Goal: Task Accomplishment & Management: Use online tool/utility

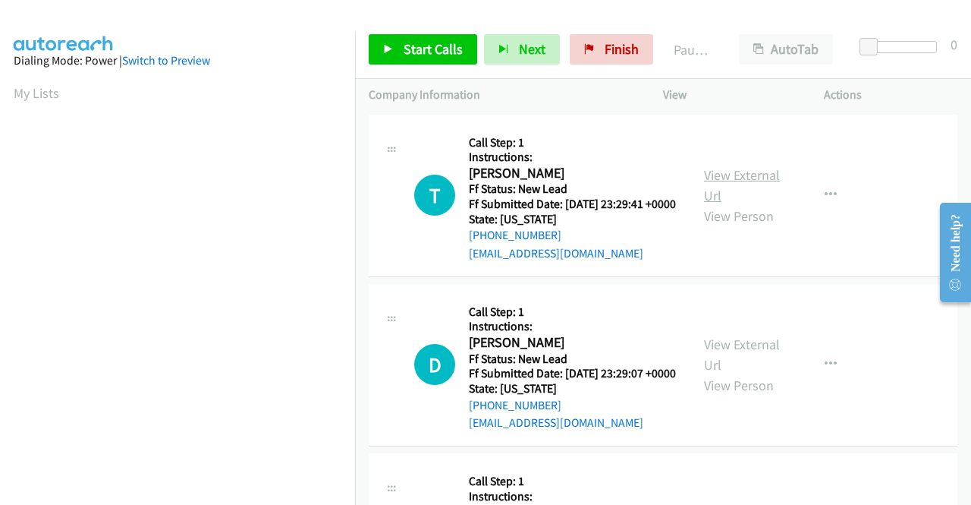
click at [708, 185] on link "View External Url" at bounding box center [742, 185] width 76 height 38
click at [725, 373] on link "View External Url" at bounding box center [742, 354] width 76 height 38
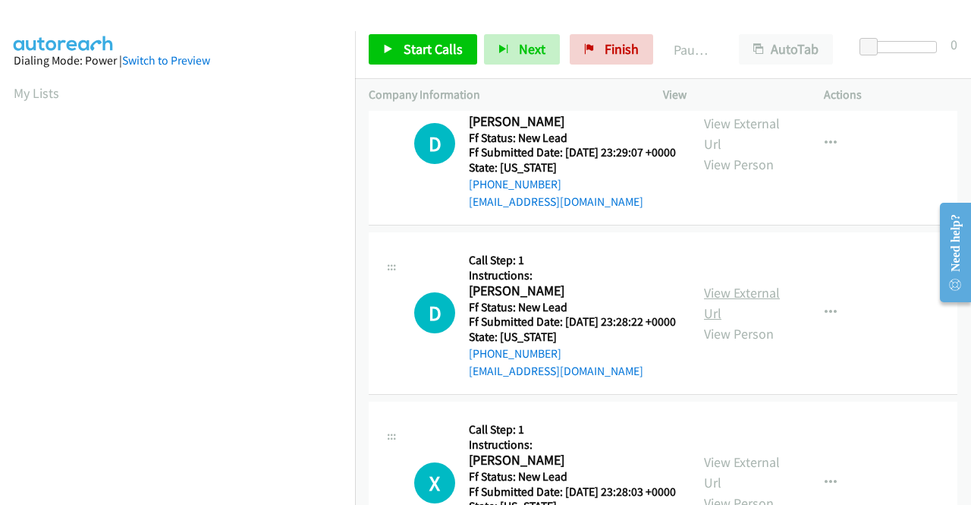
scroll to position [228, 0]
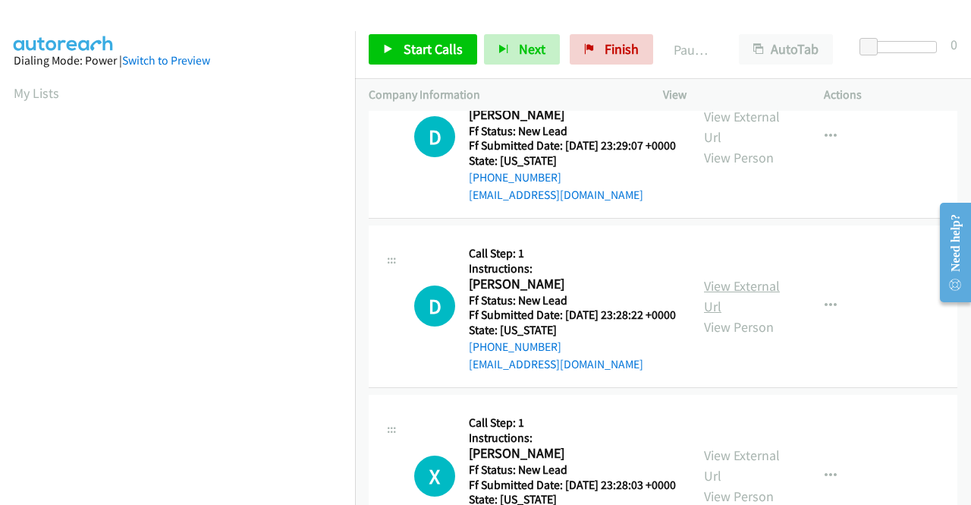
click at [742, 315] on link "View External Url" at bounding box center [742, 296] width 76 height 38
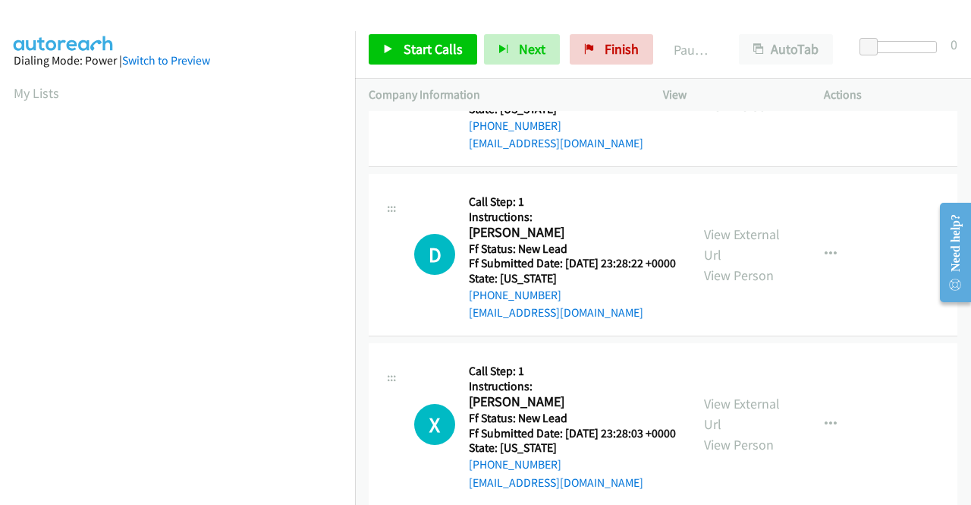
scroll to position [379, 0]
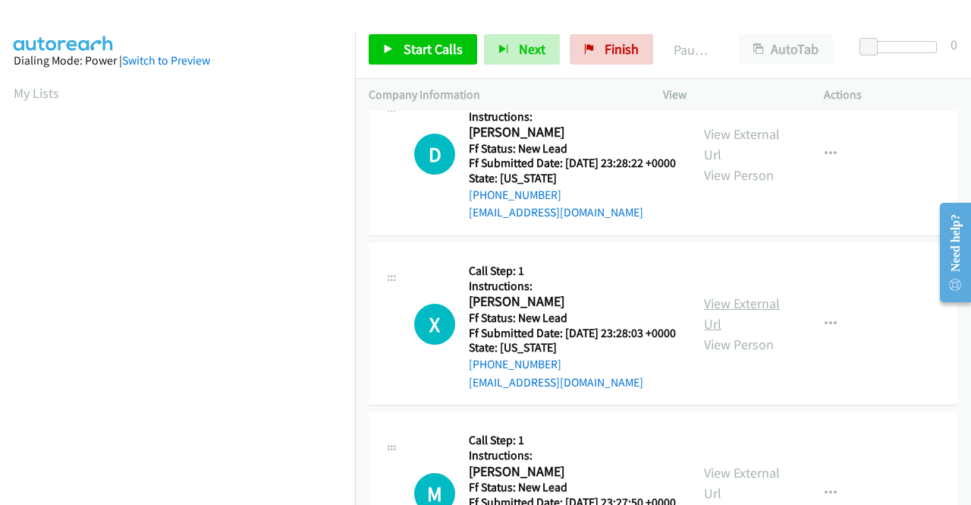
click at [748, 332] on link "View External Url" at bounding box center [742, 313] width 76 height 38
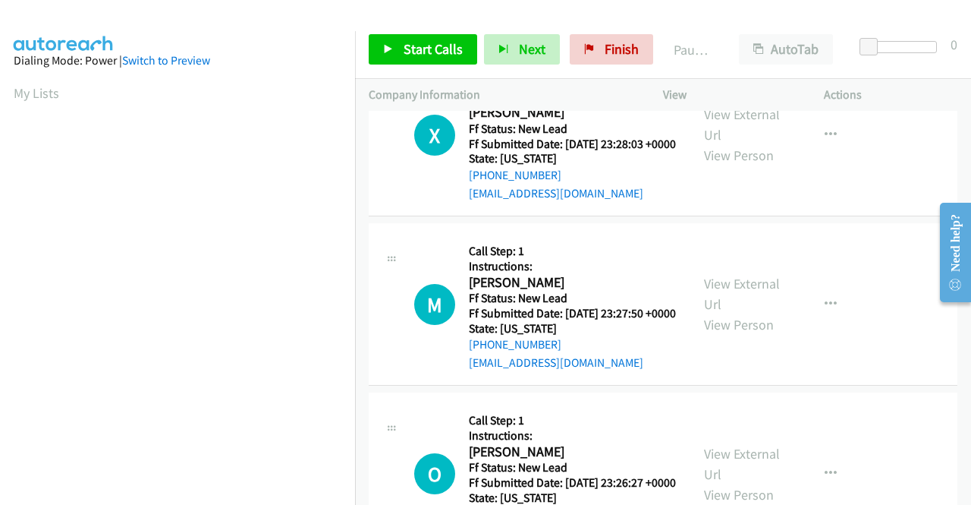
scroll to position [607, 0]
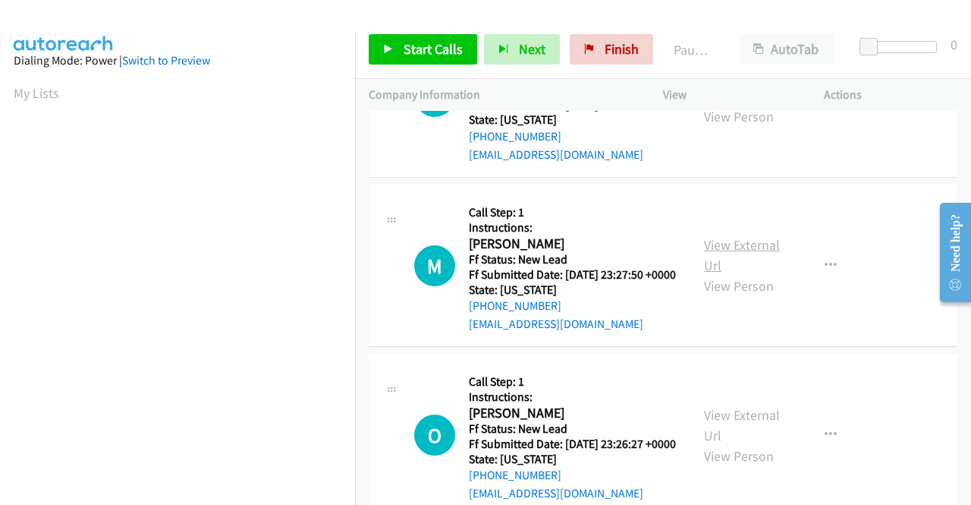
click at [739, 274] on link "View External Url" at bounding box center [742, 255] width 76 height 38
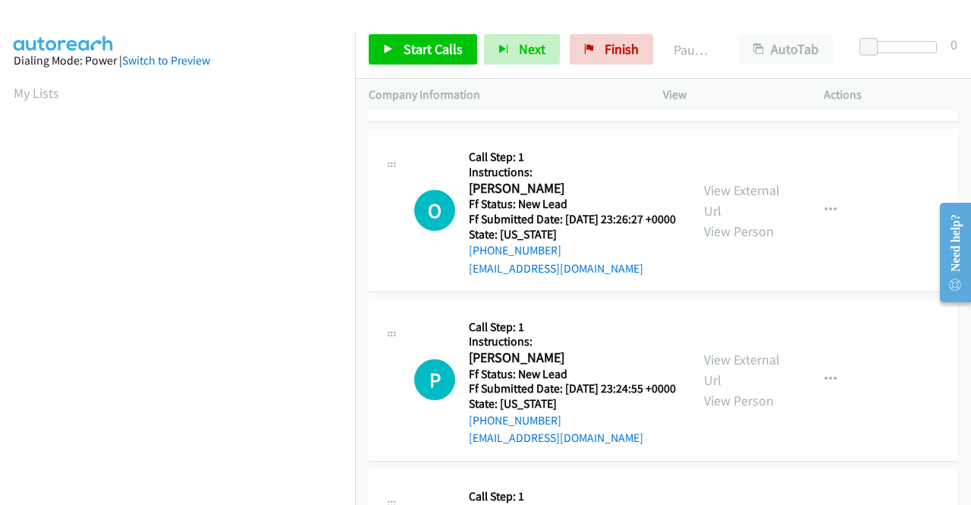
scroll to position [835, 0]
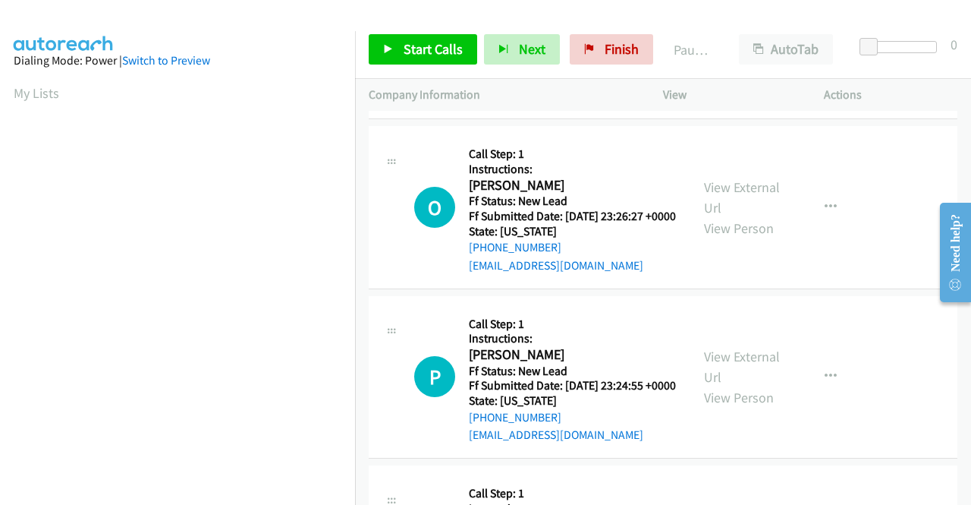
click at [724, 238] on div "View External Url View Person" at bounding box center [743, 207] width 79 height 61
click at [727, 216] on link "View External Url" at bounding box center [742, 197] width 76 height 38
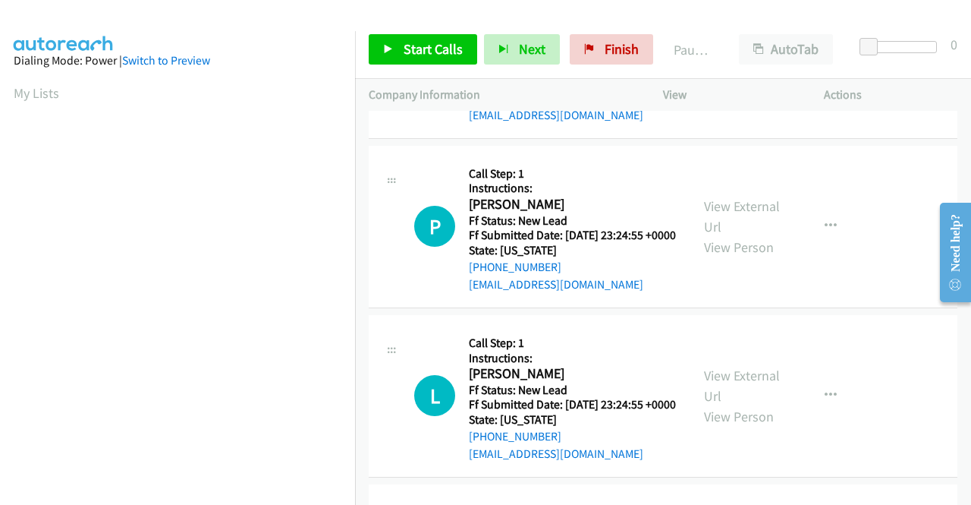
scroll to position [986, 0]
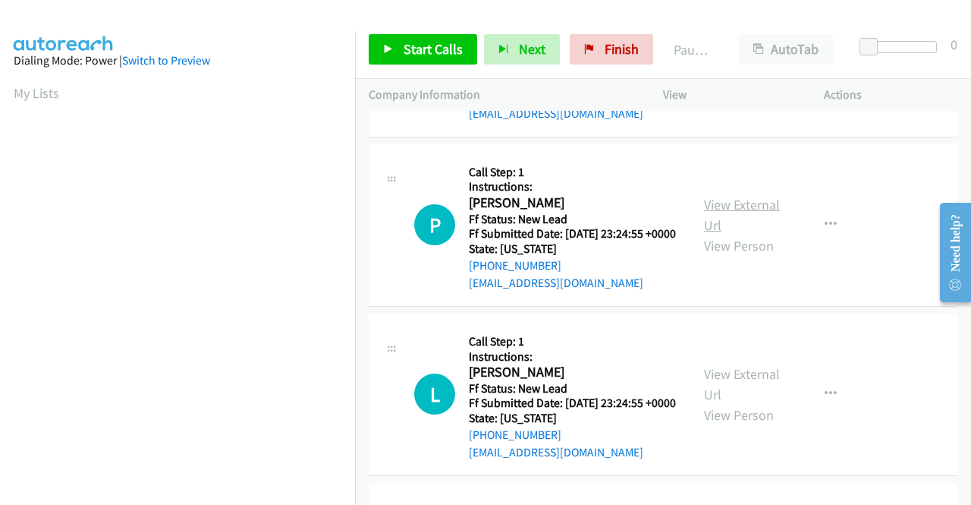
click at [751, 234] on link "View External Url" at bounding box center [742, 215] width 76 height 38
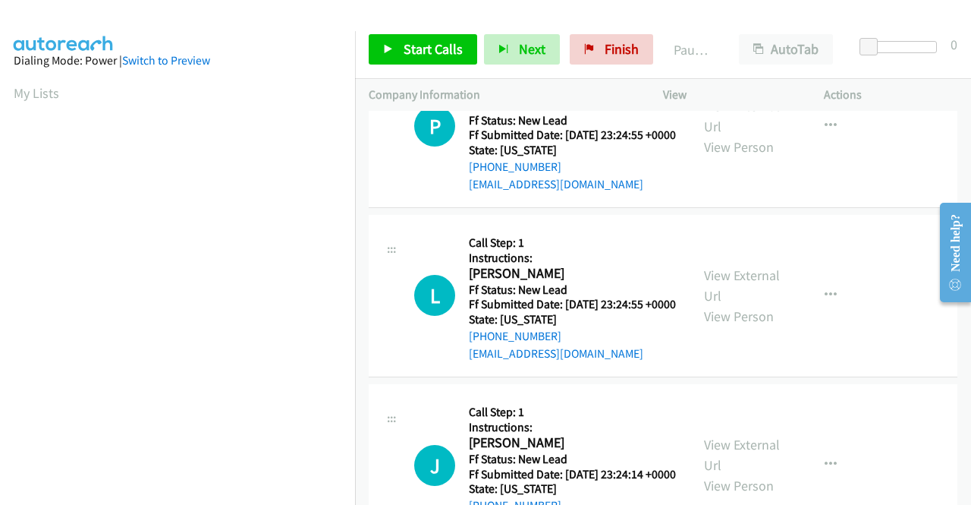
scroll to position [1138, 0]
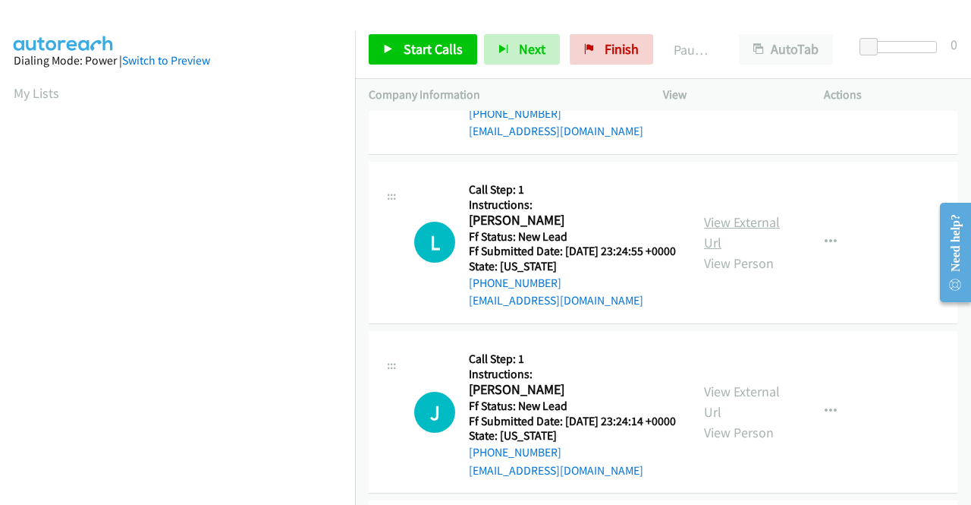
click at [716, 251] on link "View External Url" at bounding box center [742, 232] width 76 height 38
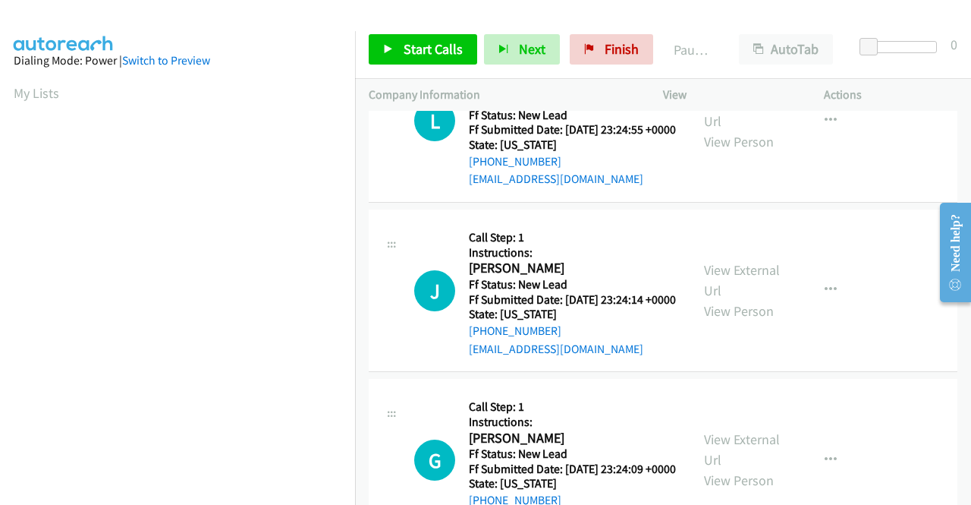
scroll to position [1290, 0]
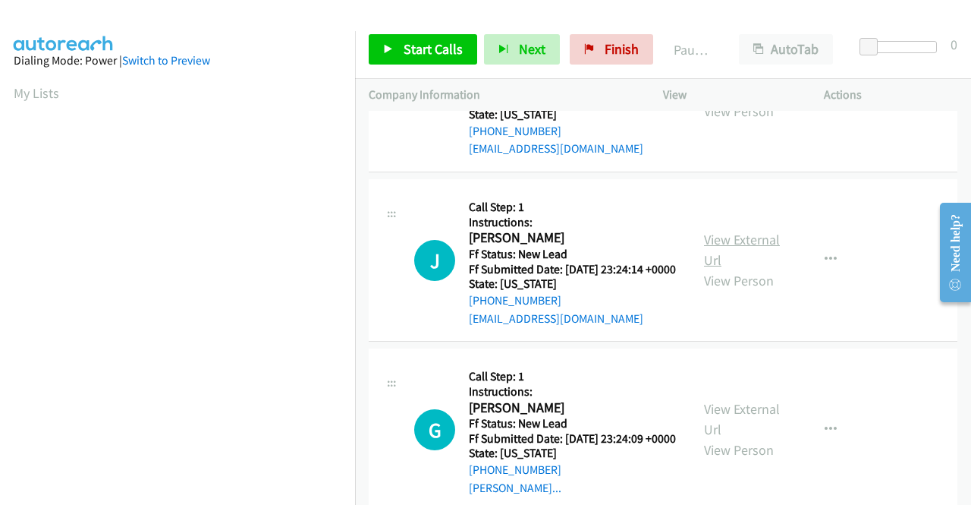
click at [725, 269] on link "View External Url" at bounding box center [742, 250] width 76 height 38
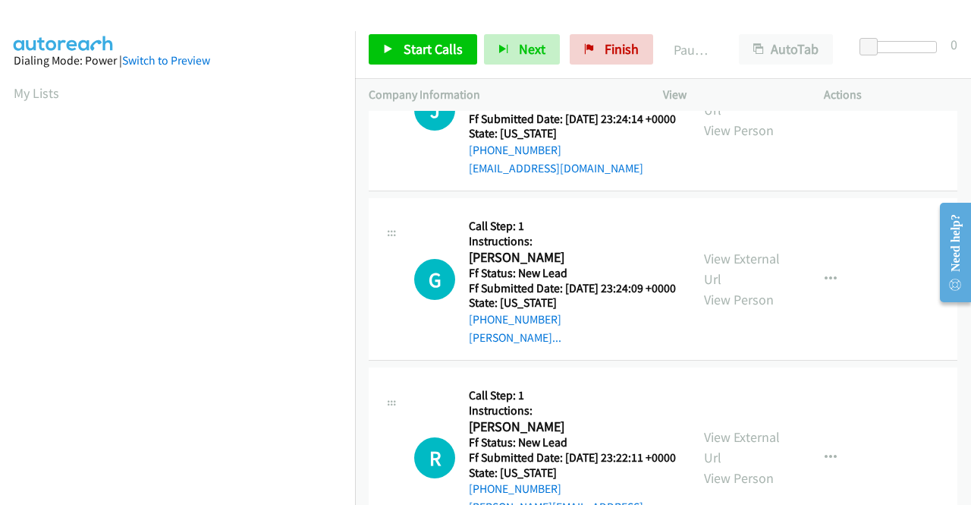
scroll to position [1441, 0]
click at [716, 286] on link "View External Url" at bounding box center [742, 267] width 76 height 38
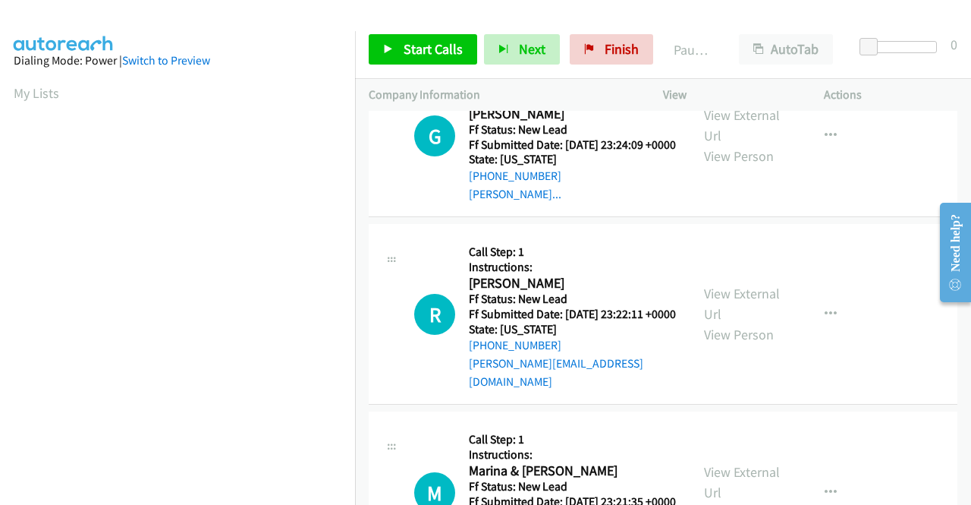
scroll to position [1669, 0]
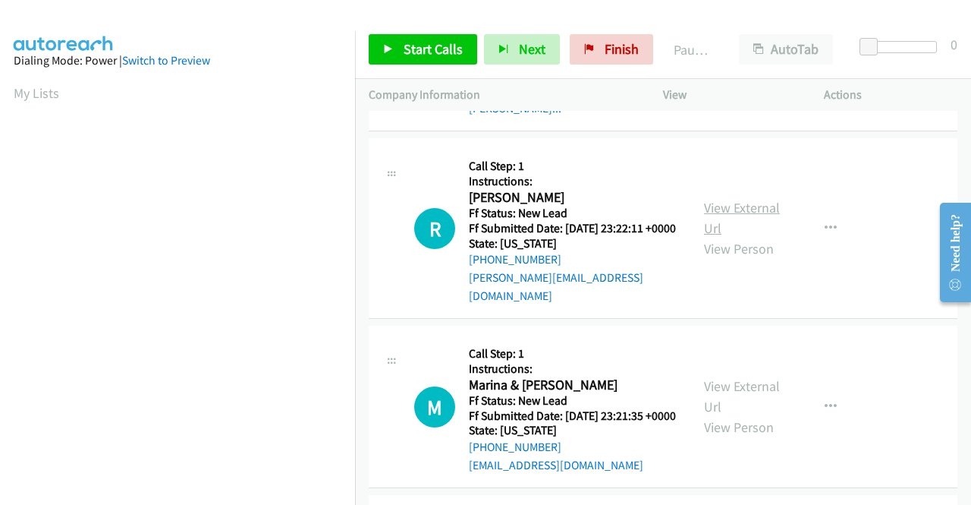
click at [727, 237] on link "View External Url" at bounding box center [742, 218] width 76 height 38
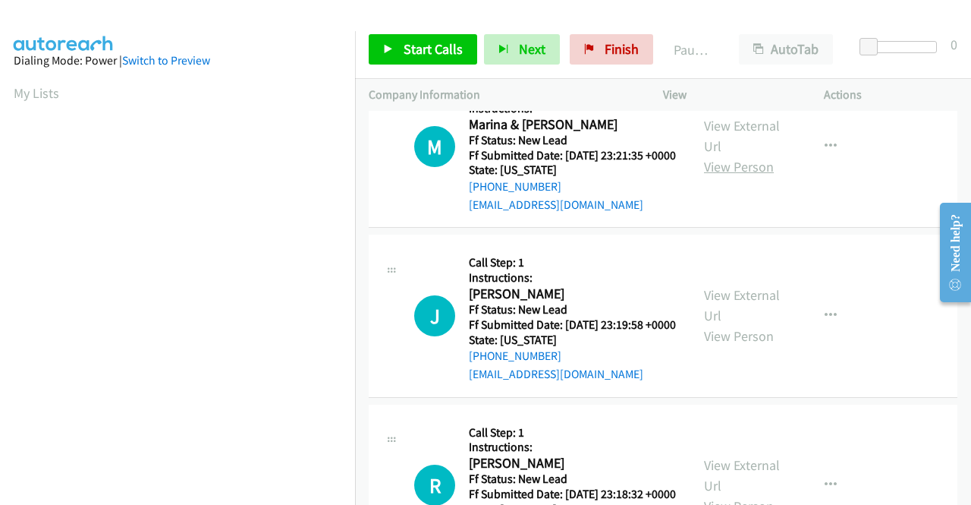
scroll to position [1973, 0]
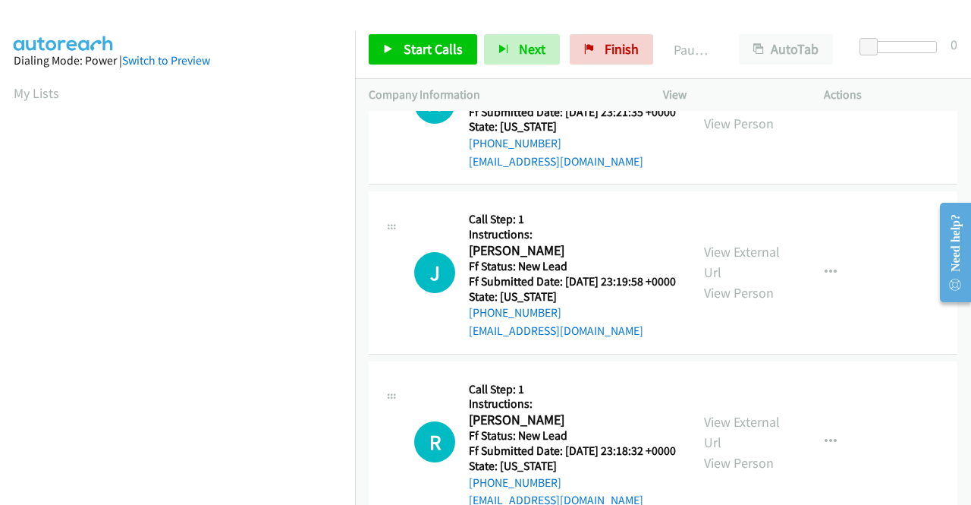
click at [737, 112] on link "View External Url" at bounding box center [742, 93] width 76 height 38
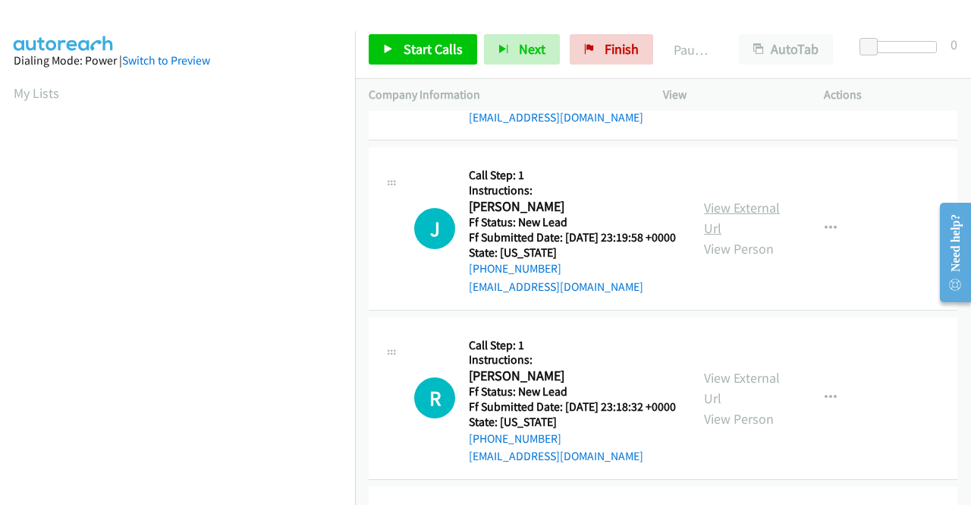
scroll to position [2124, 0]
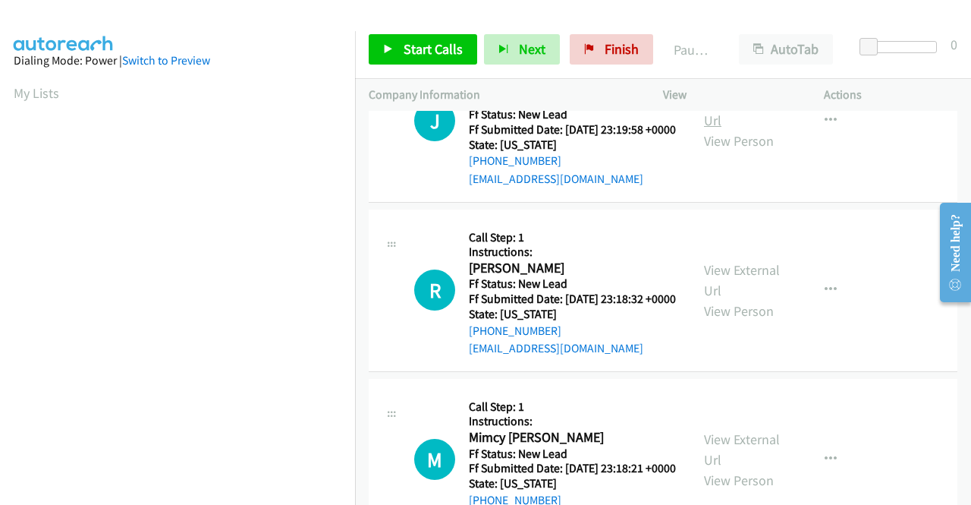
click at [721, 129] on link "View External Url" at bounding box center [742, 110] width 76 height 38
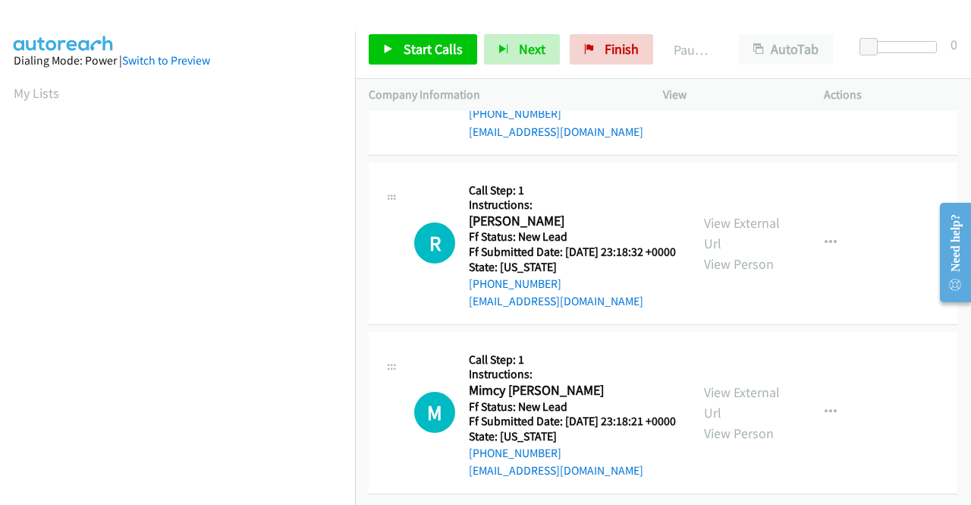
scroll to position [2276, 0]
click at [725, 252] on link "View External Url" at bounding box center [742, 233] width 76 height 38
click at [719, 383] on link "View External Url" at bounding box center [742, 402] width 76 height 38
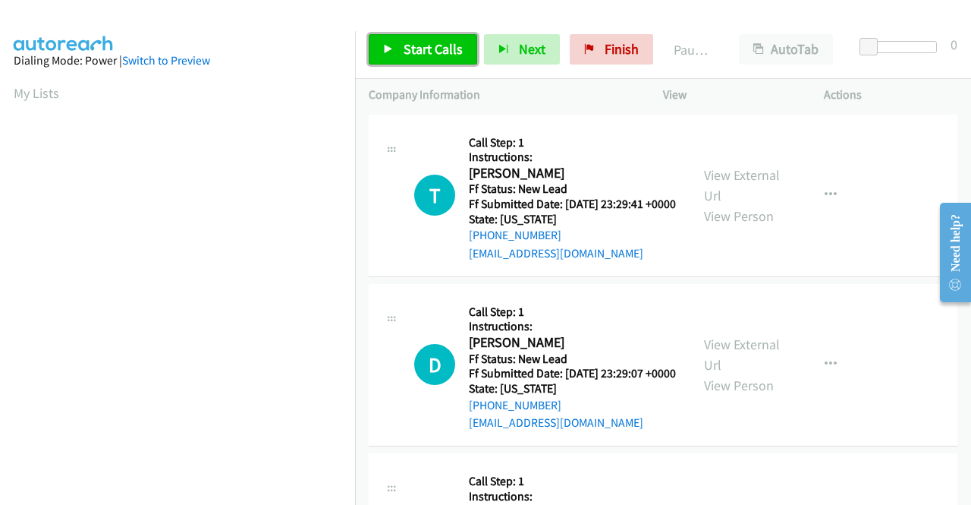
click at [461, 39] on link "Start Calls" at bounding box center [423, 49] width 108 height 30
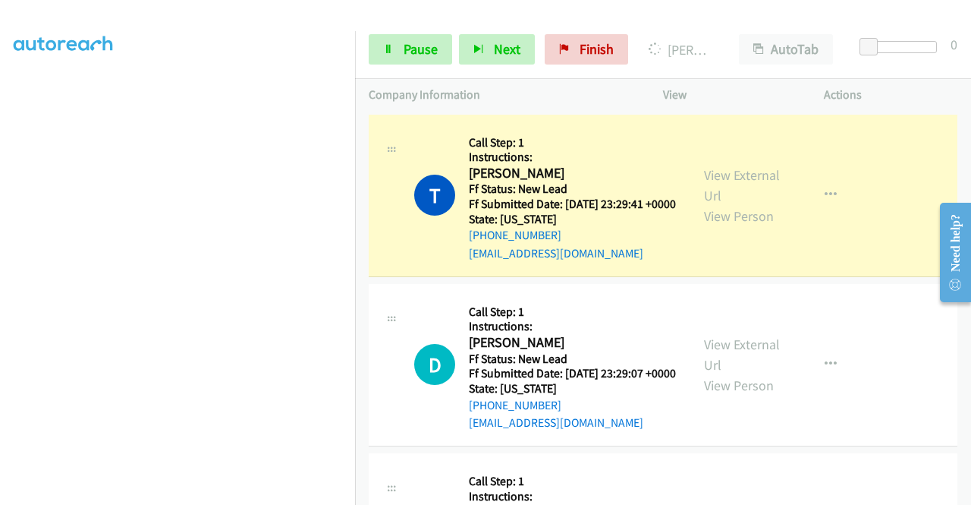
scroll to position [346, 0]
click at [410, 58] on link "Pause" at bounding box center [410, 49] width 83 height 30
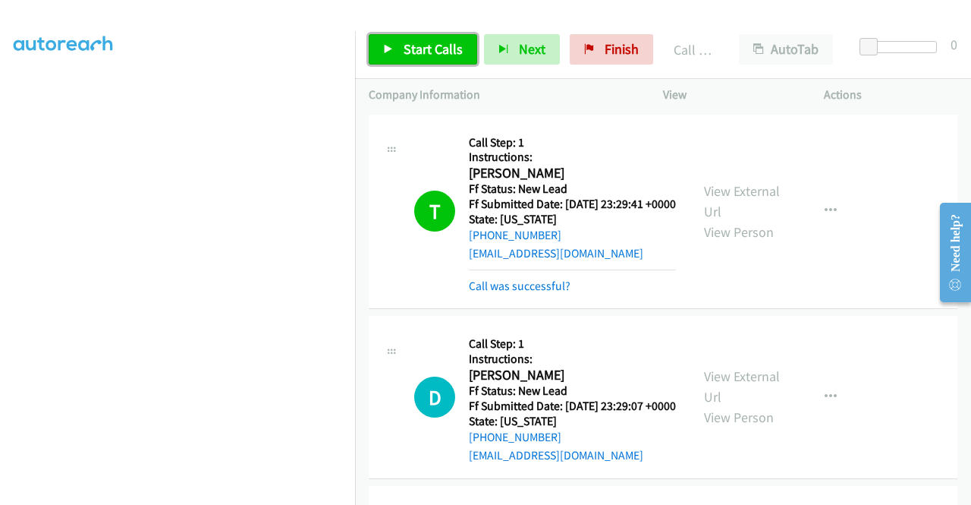
click at [458, 45] on span "Start Calls" at bounding box center [433, 48] width 59 height 17
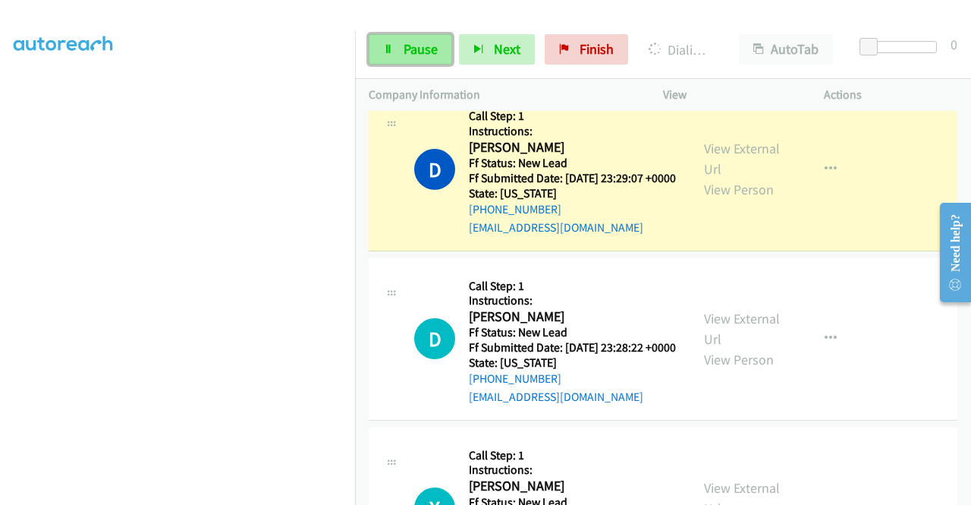
click at [406, 53] on span "Pause" at bounding box center [421, 48] width 34 height 17
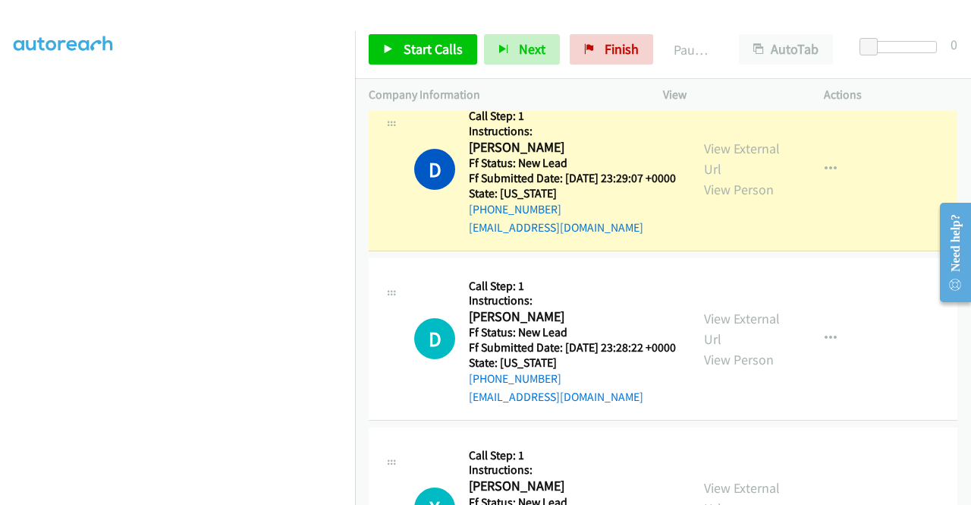
scroll to position [42, 0]
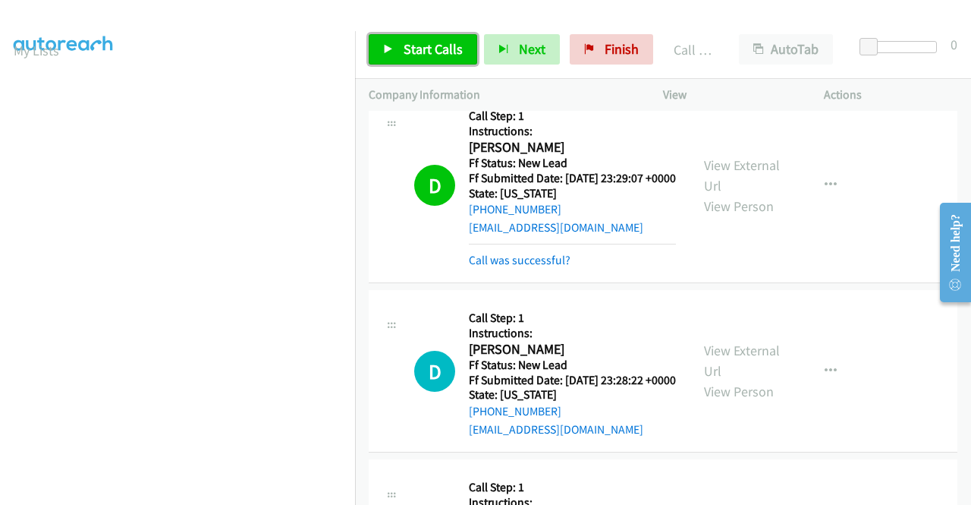
click at [405, 46] on span "Start Calls" at bounding box center [433, 48] width 59 height 17
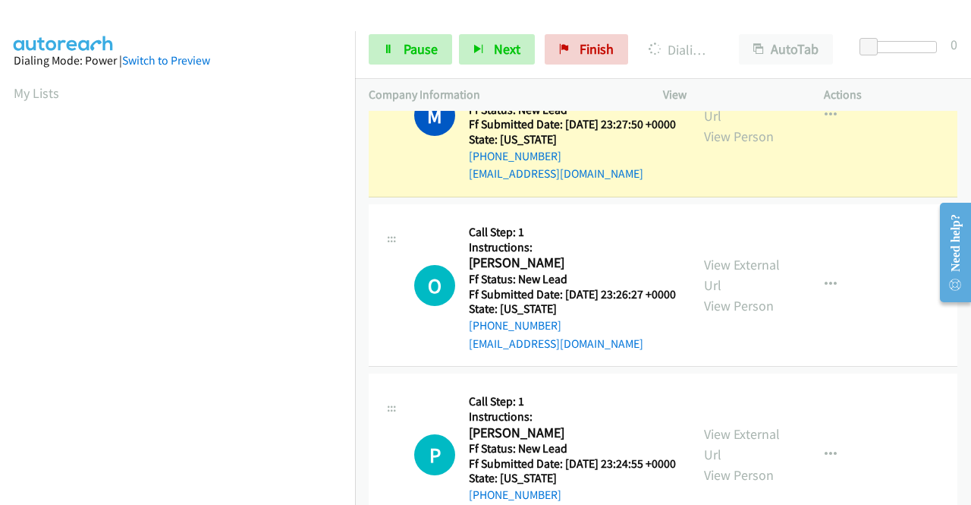
scroll to position [910, 0]
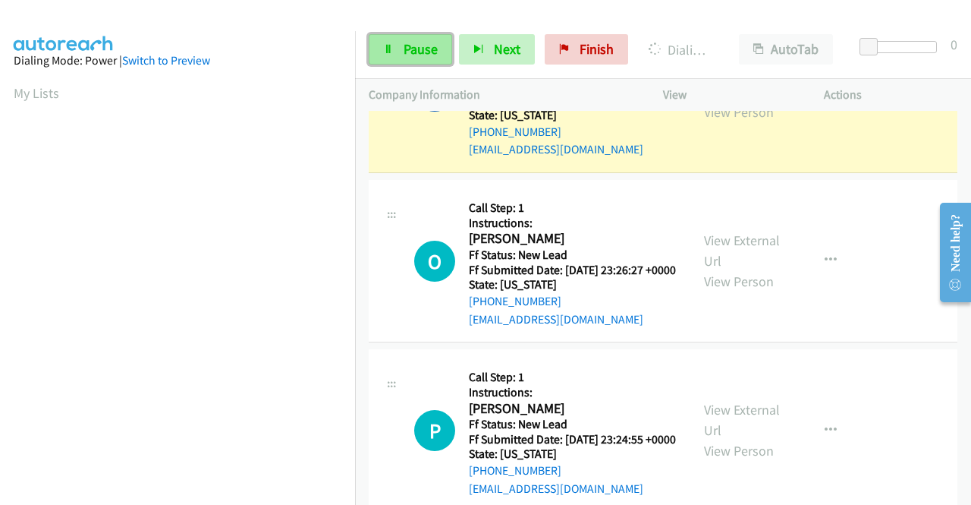
click at [423, 51] on span "Pause" at bounding box center [421, 48] width 34 height 17
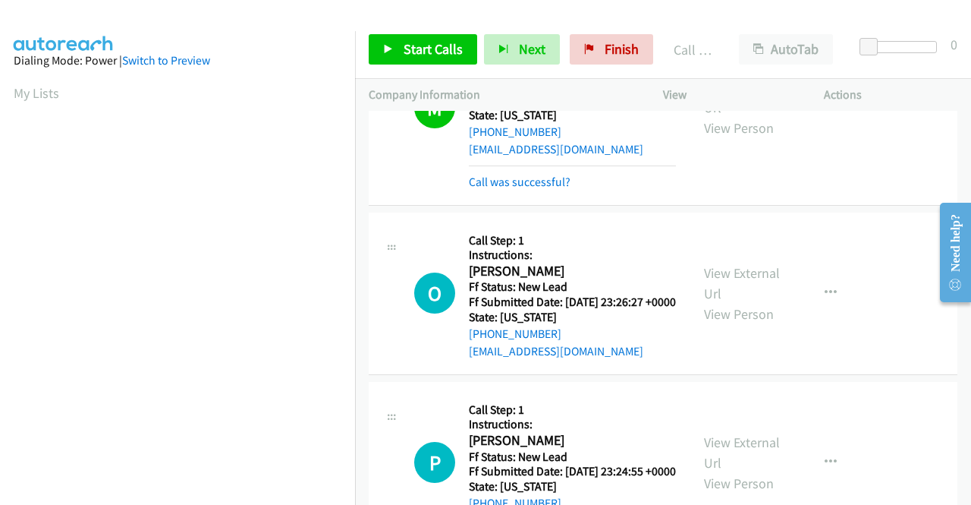
scroll to position [346, 0]
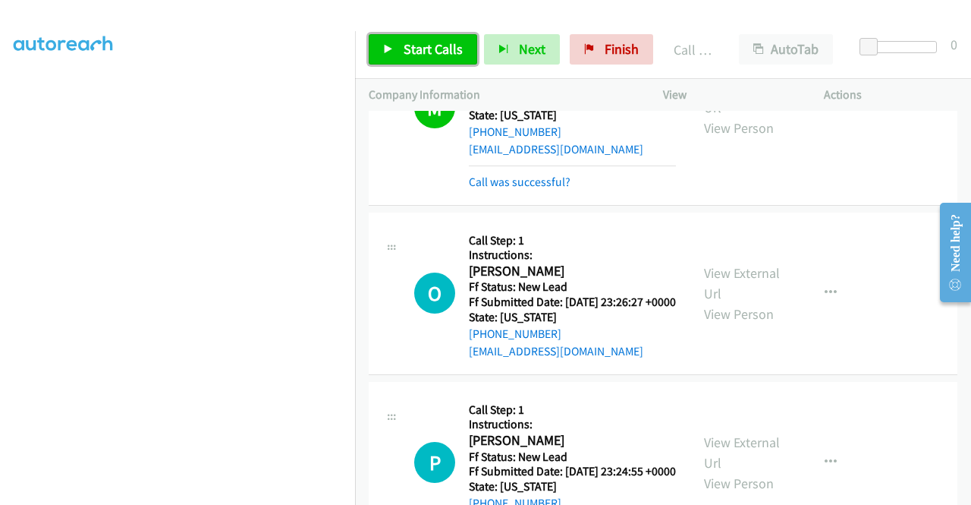
click at [404, 46] on span "Start Calls" at bounding box center [433, 48] width 59 height 17
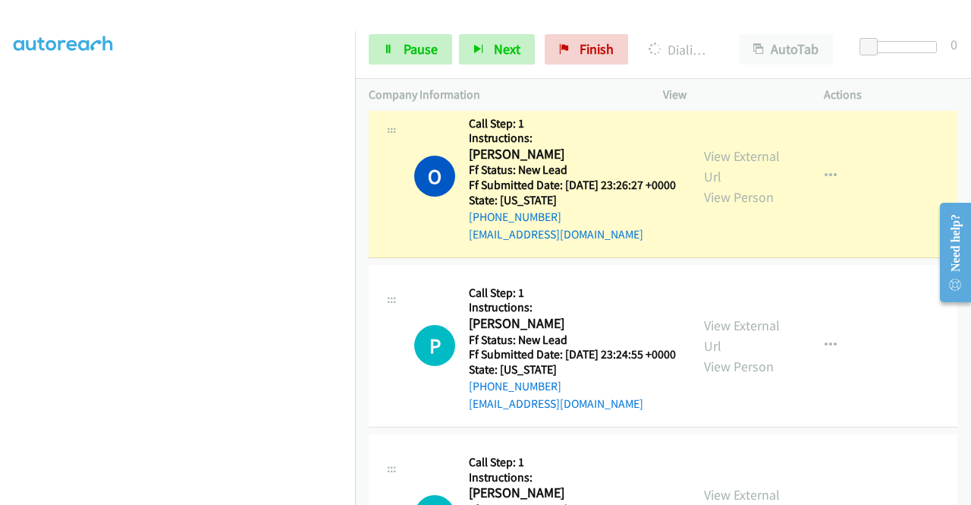
scroll to position [1062, 0]
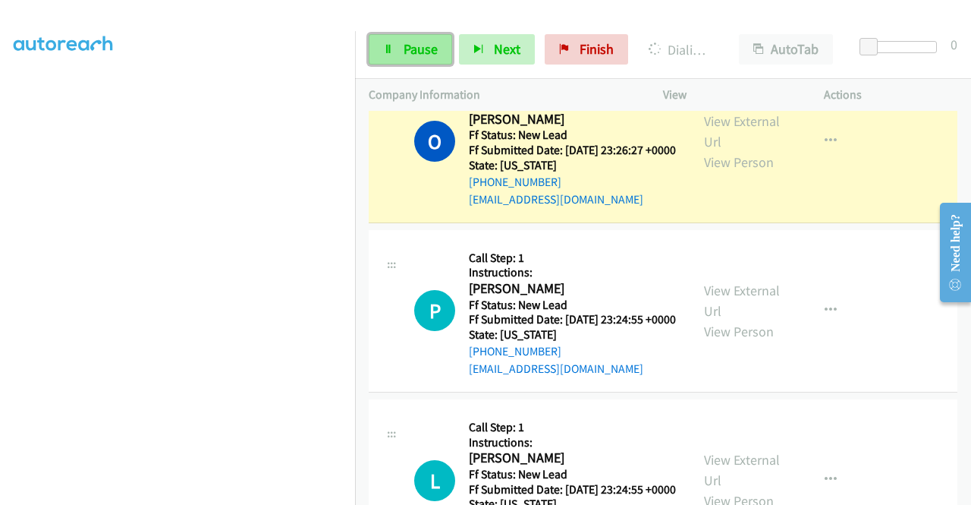
click at [428, 49] on span "Pause" at bounding box center [421, 48] width 34 height 17
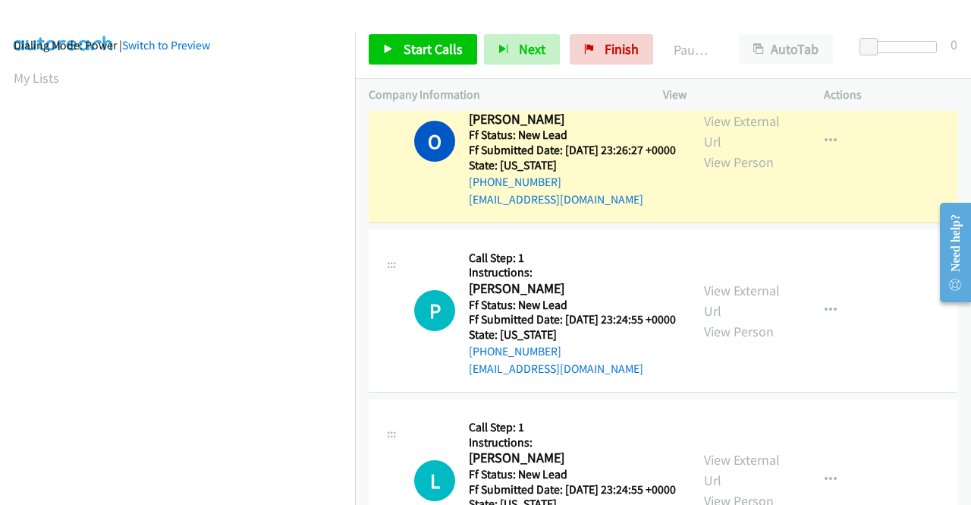
scroll to position [0, 0]
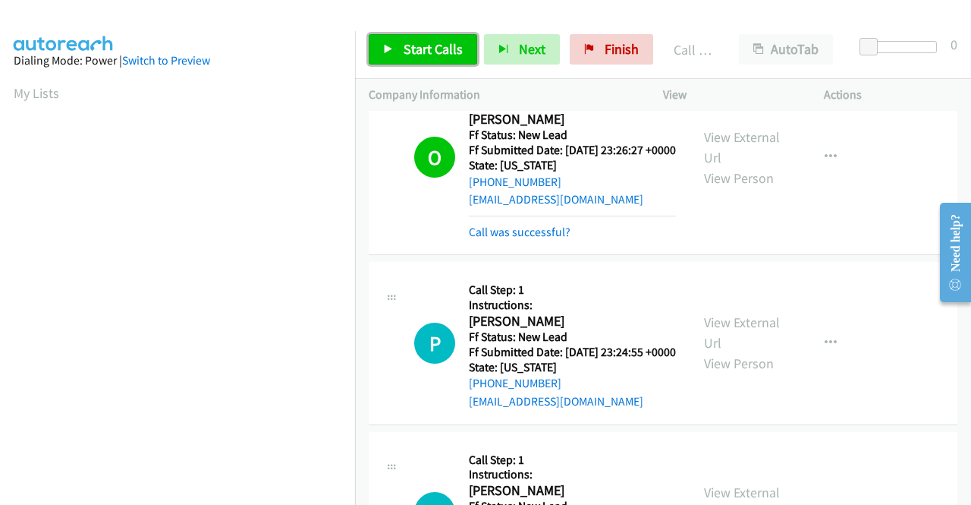
click at [404, 51] on span "Start Calls" at bounding box center [433, 48] width 59 height 17
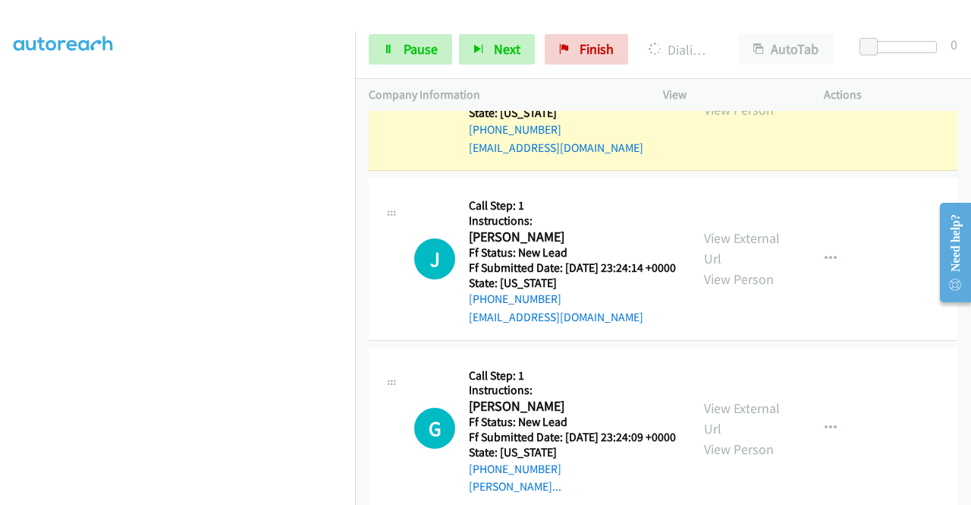
scroll to position [346, 0]
click at [422, 56] on span "Pause" at bounding box center [421, 48] width 34 height 17
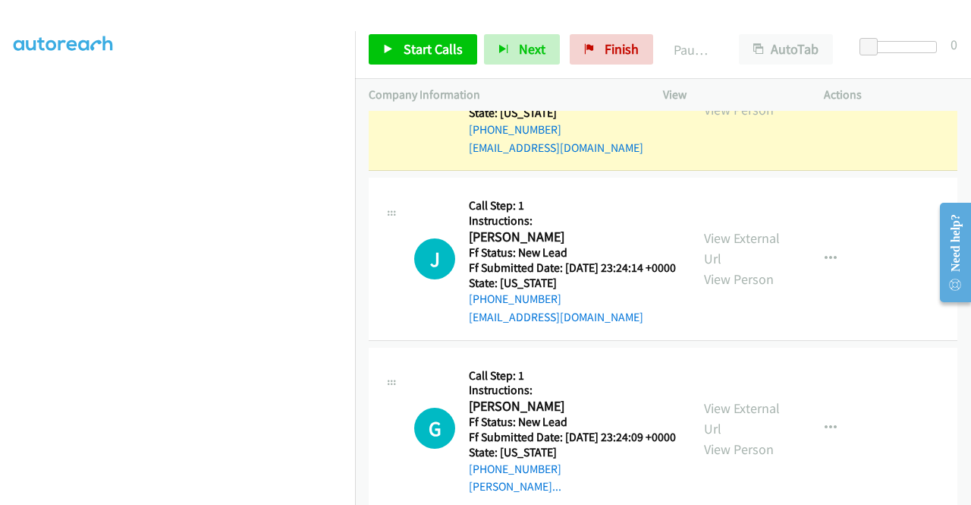
scroll to position [118, 0]
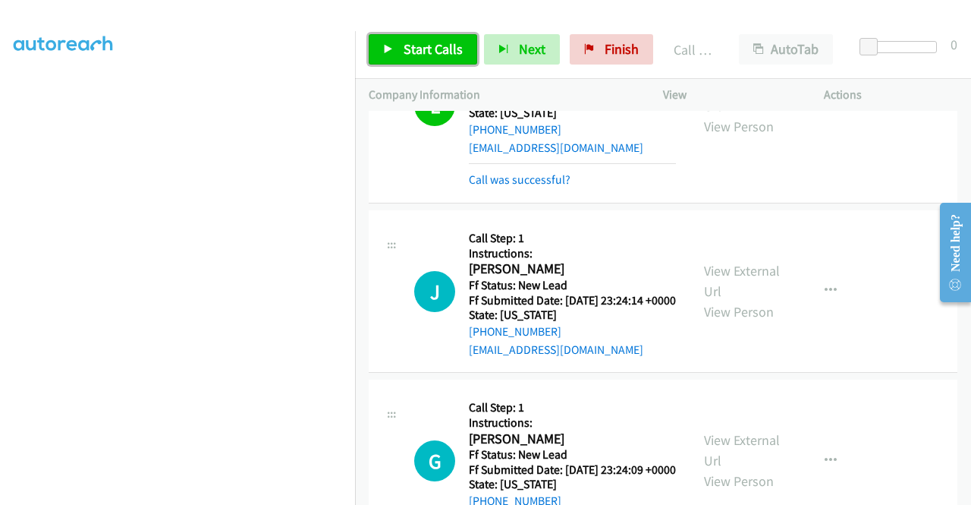
click at [393, 45] on icon at bounding box center [388, 50] width 11 height 11
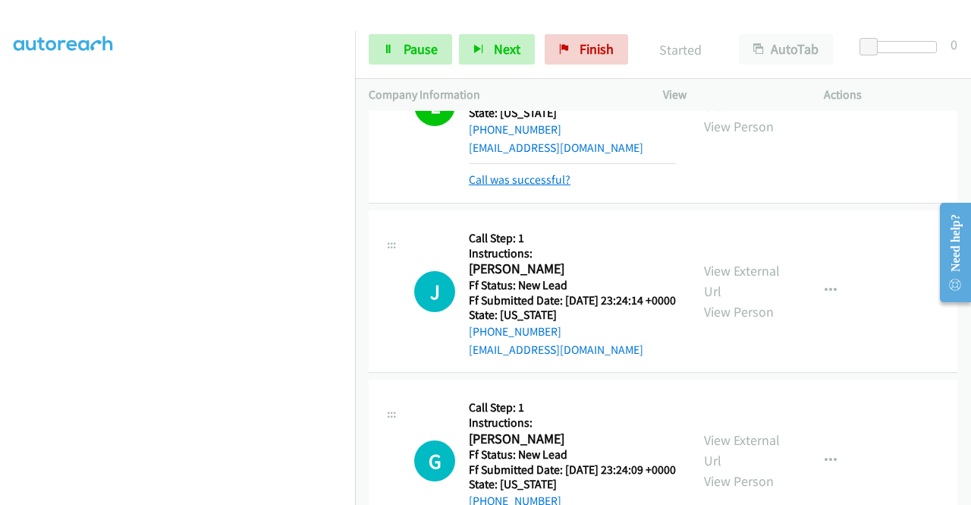
click at [561, 187] on link "Call was successful?" at bounding box center [520, 179] width 102 height 14
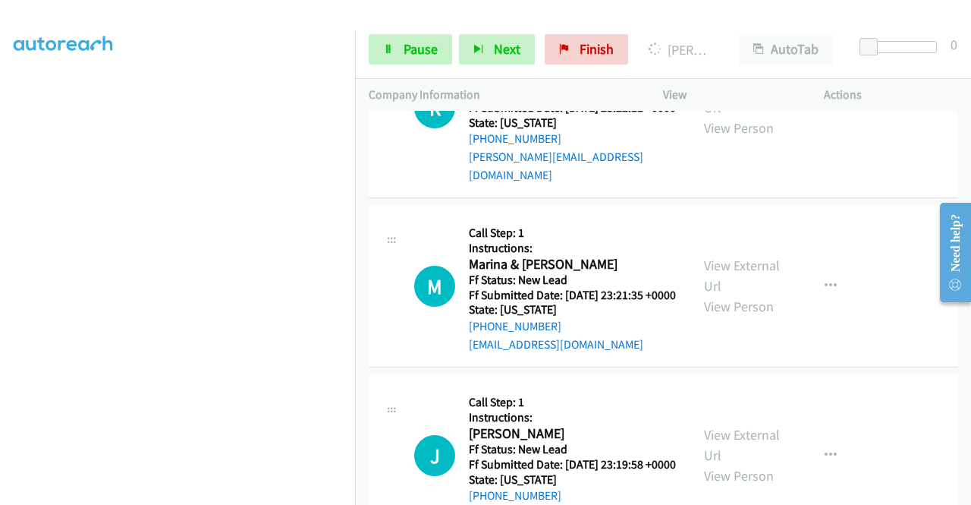
scroll to position [1973, 0]
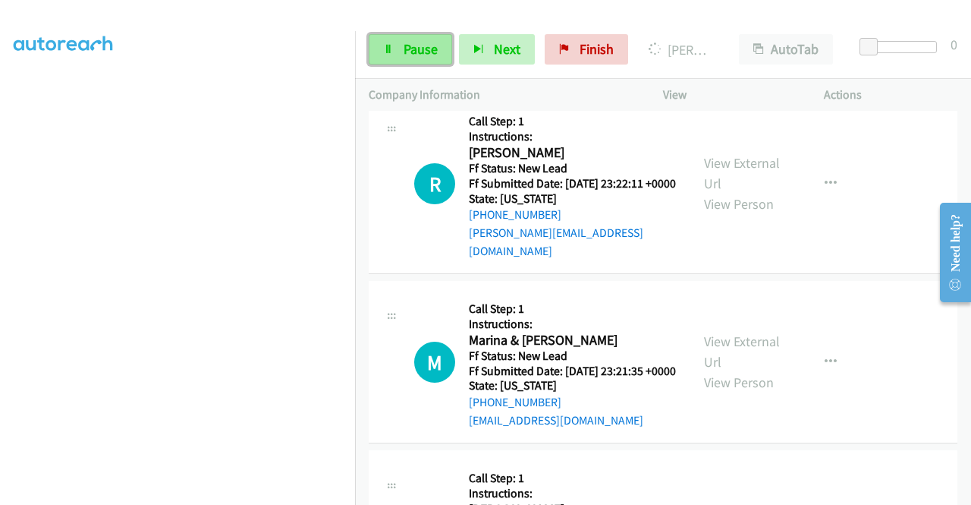
click at [427, 49] on span "Pause" at bounding box center [421, 48] width 34 height 17
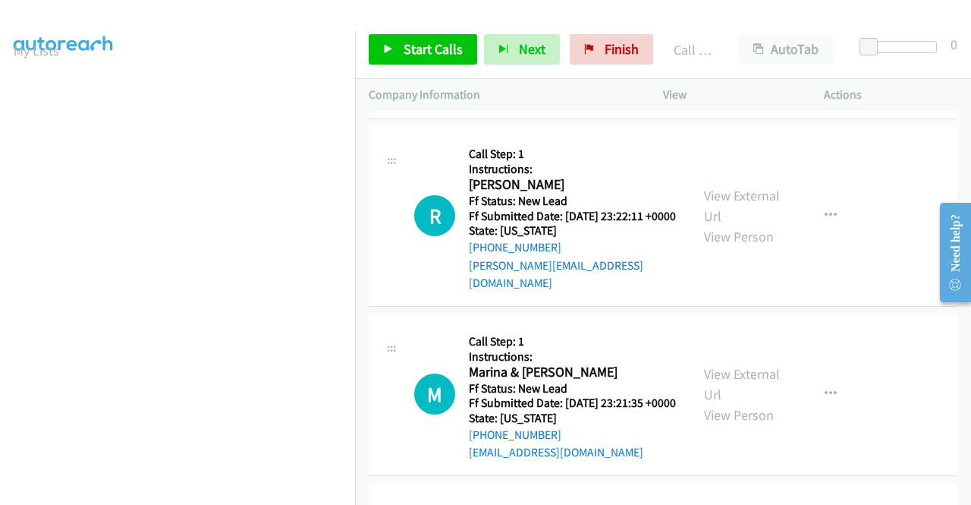
scroll to position [1988, 0]
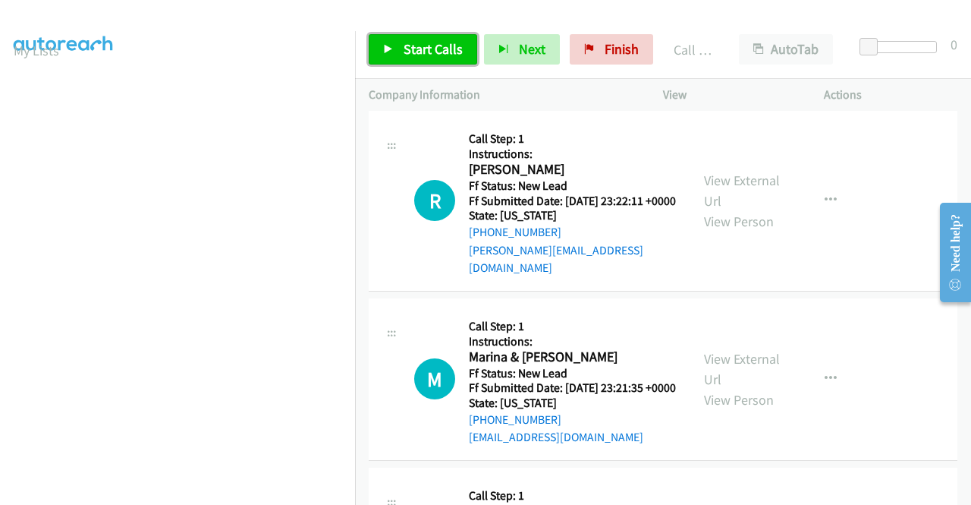
click at [443, 46] on span "Start Calls" at bounding box center [433, 48] width 59 height 17
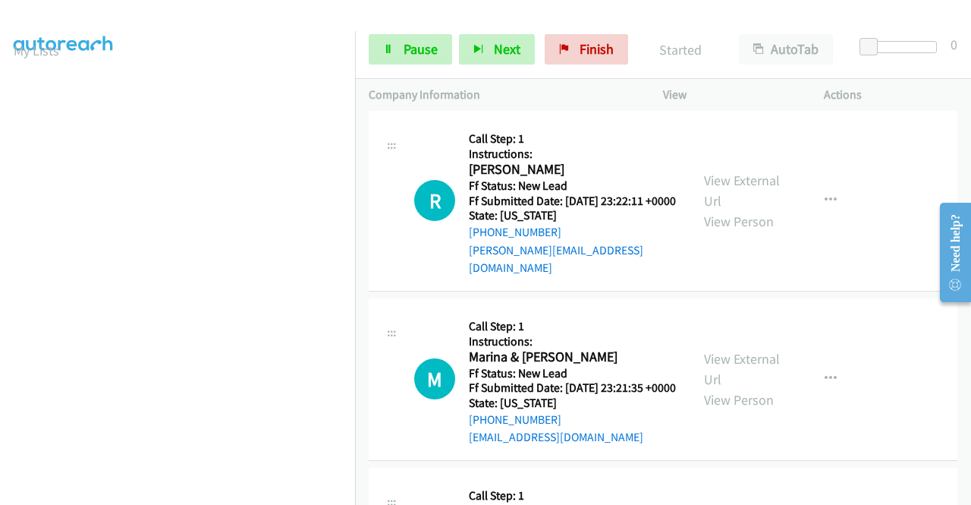
click at [512, 87] on link "Call was successful?" at bounding box center [520, 80] width 102 height 14
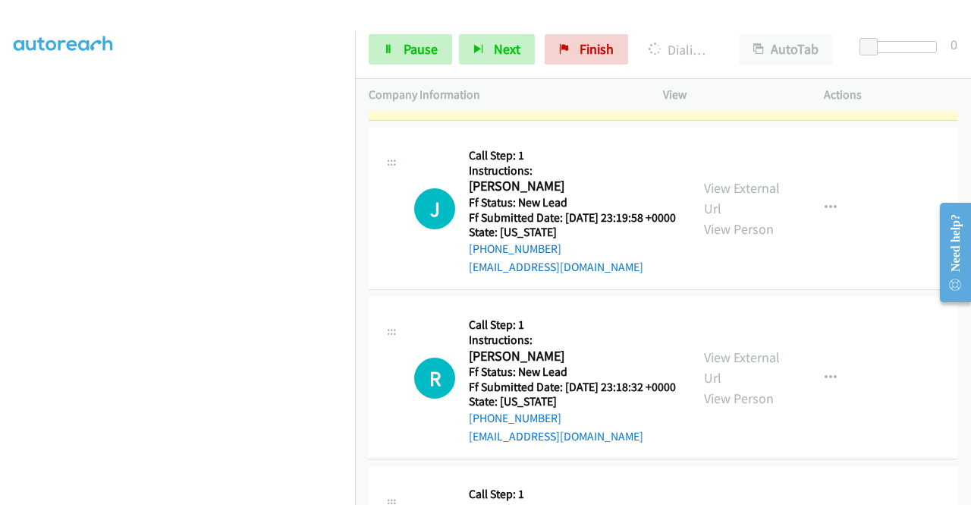
scroll to position [2352, 0]
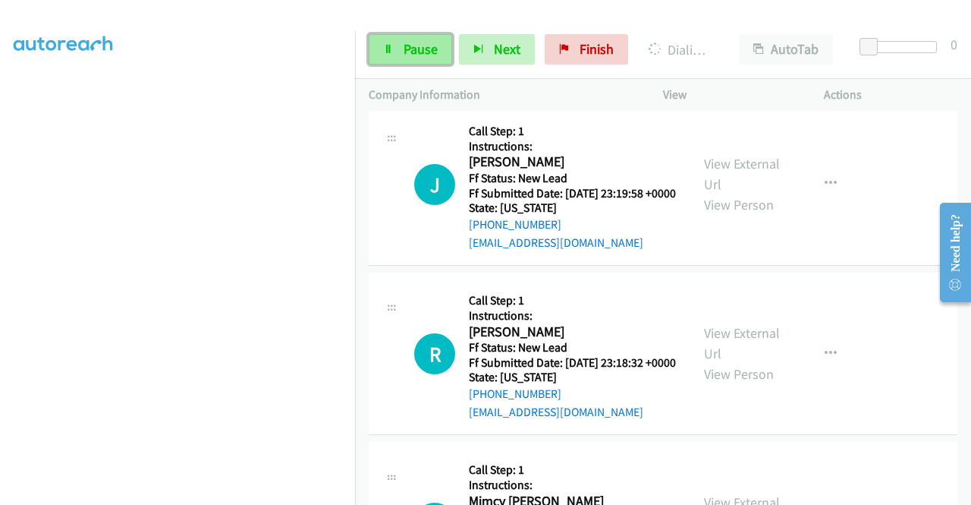
click at [431, 55] on span "Pause" at bounding box center [421, 48] width 34 height 17
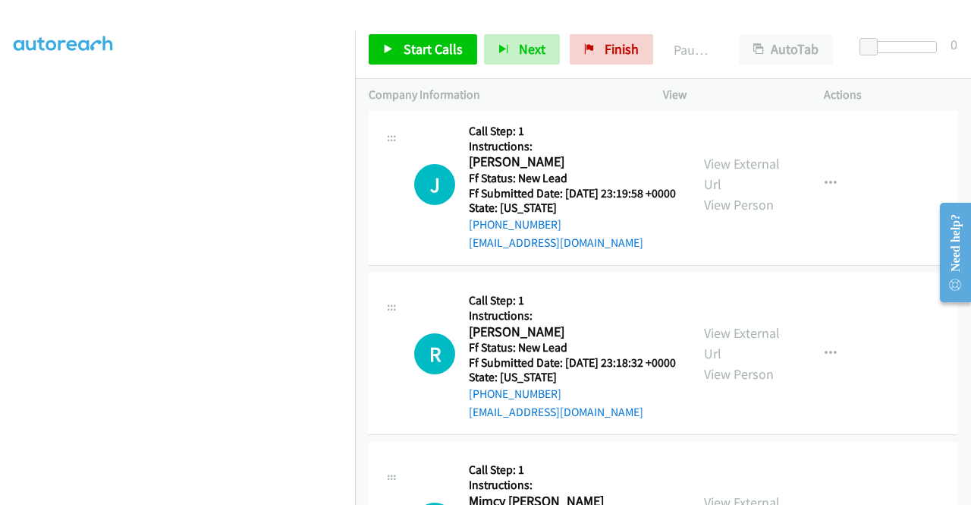
scroll to position [0, 0]
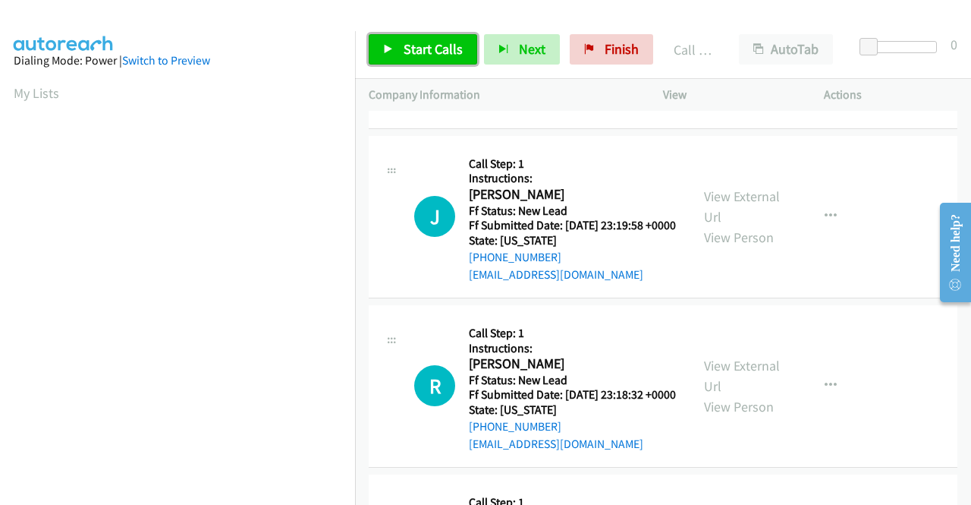
click at [408, 49] on span "Start Calls" at bounding box center [433, 48] width 59 height 17
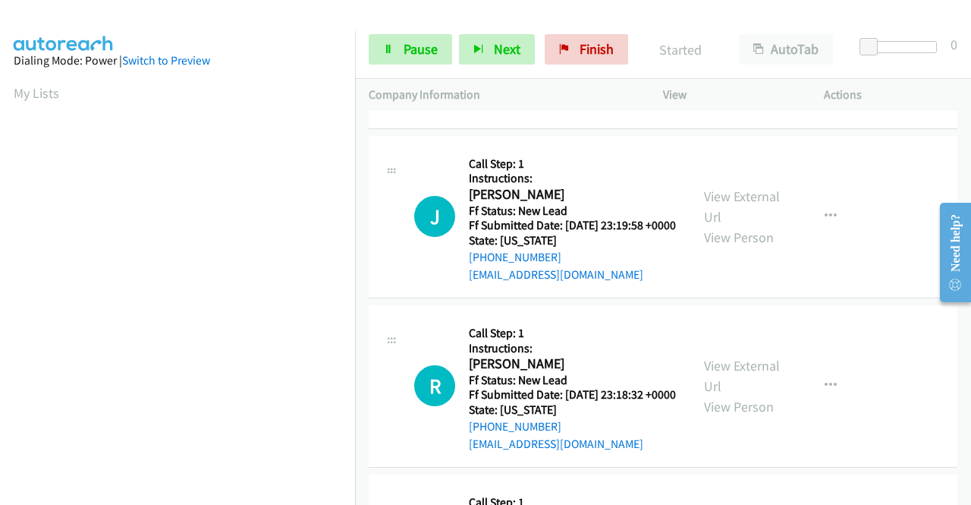
scroll to position [2428, 0]
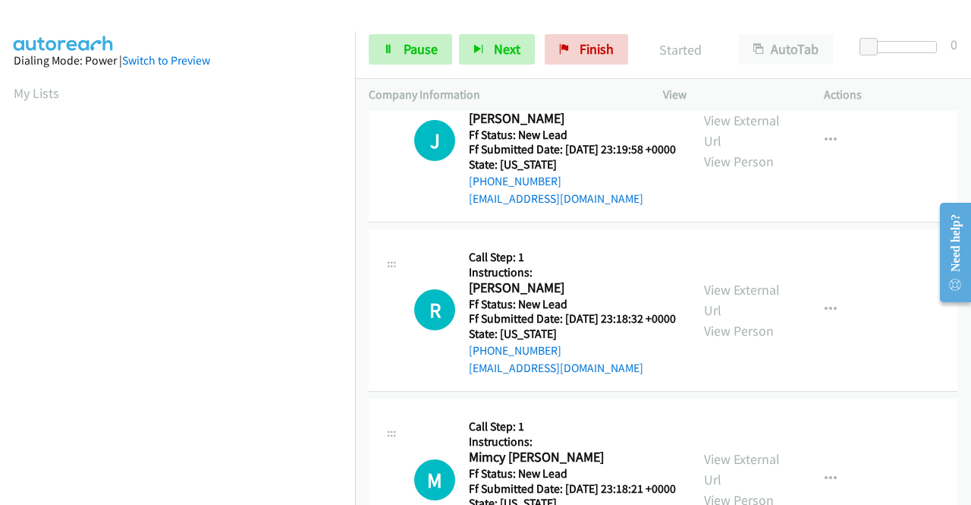
click at [555, 36] on link "Call was successful?" at bounding box center [520, 29] width 102 height 14
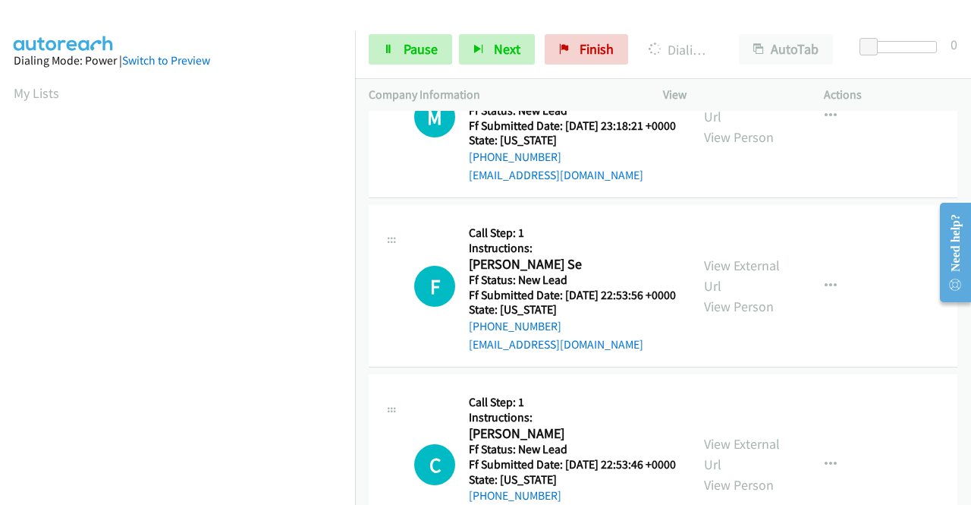
scroll to position [2807, 0]
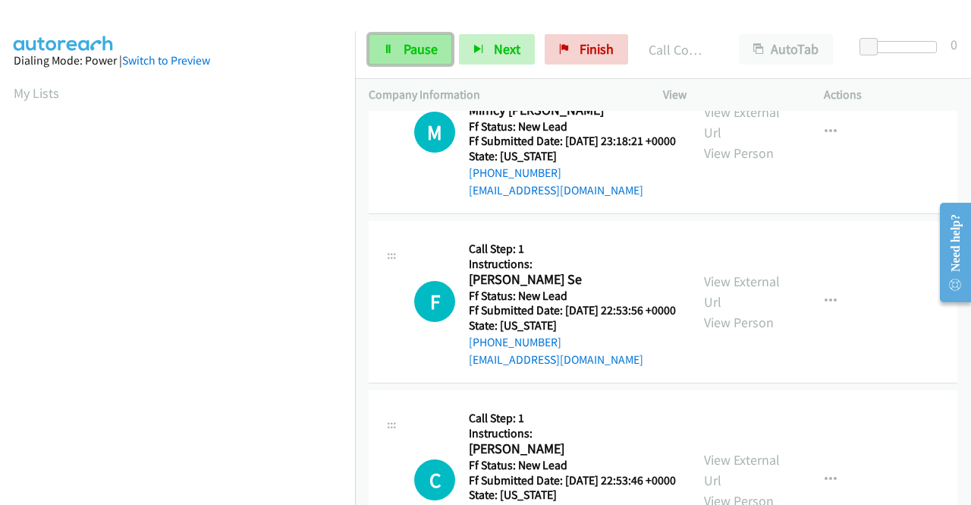
click at [427, 46] on span "Pause" at bounding box center [421, 48] width 34 height 17
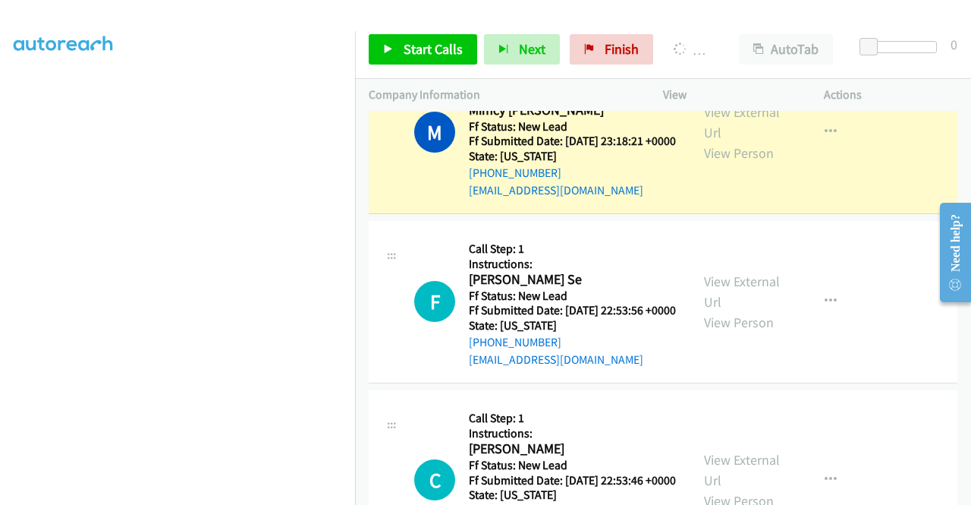
scroll to position [0, 0]
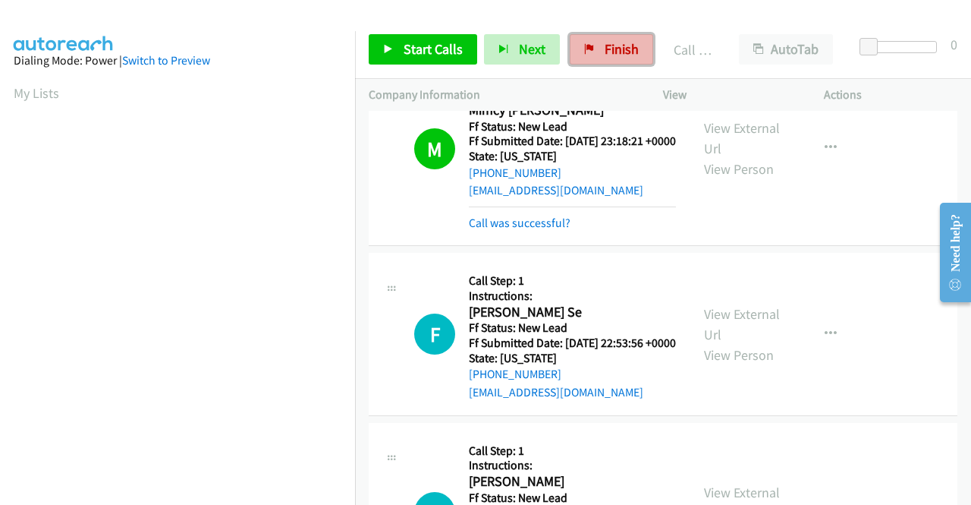
click at [605, 51] on span "Finish" at bounding box center [622, 48] width 34 height 17
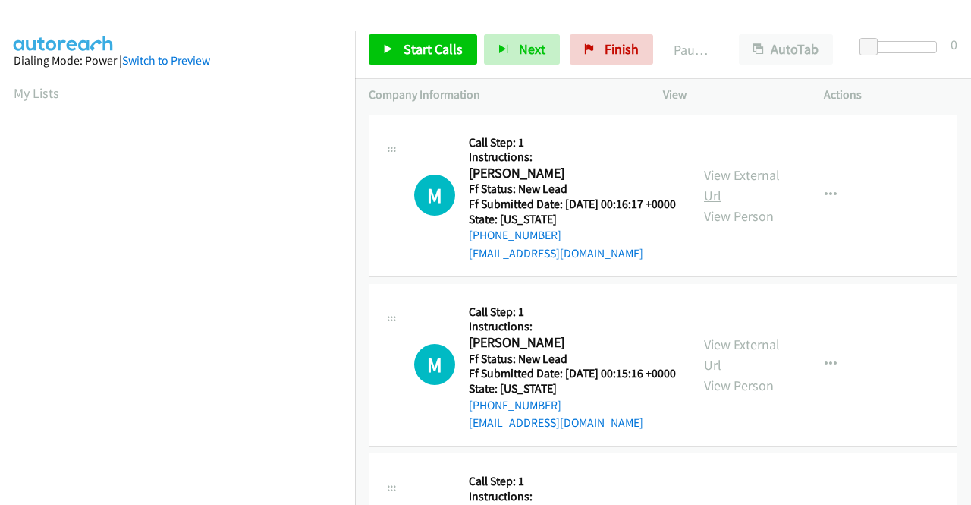
click at [741, 178] on link "View External Url" at bounding box center [742, 185] width 76 height 38
click at [757, 363] on link "View External Url" at bounding box center [742, 354] width 76 height 38
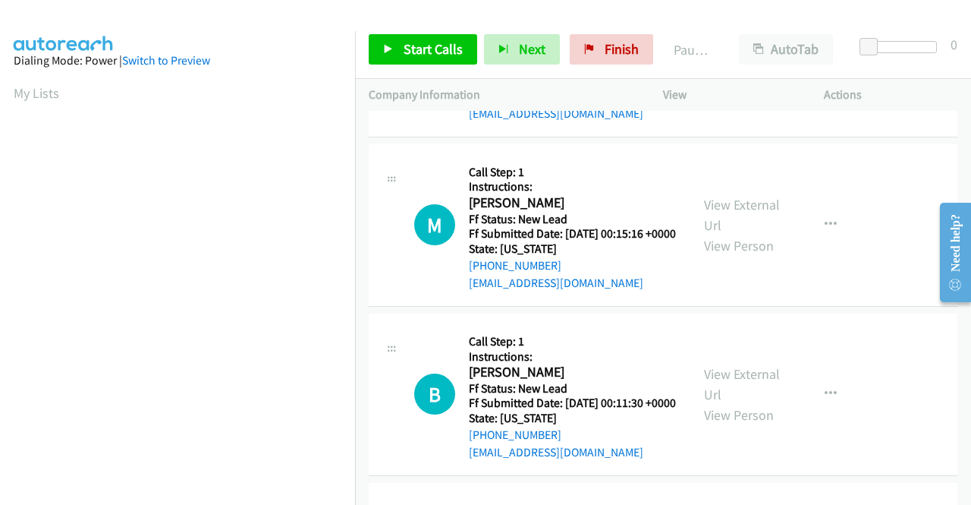
scroll to position [152, 0]
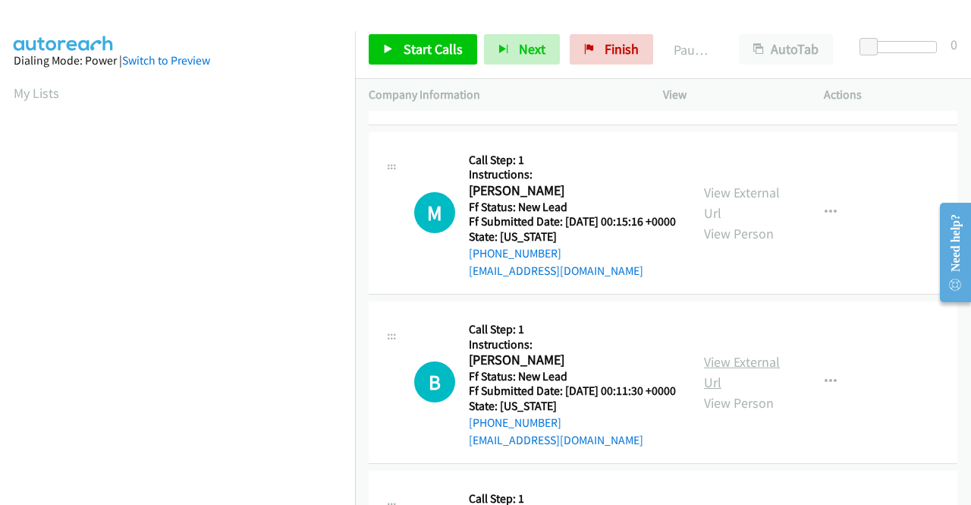
click at [740, 391] on link "View External Url" at bounding box center [742, 372] width 76 height 38
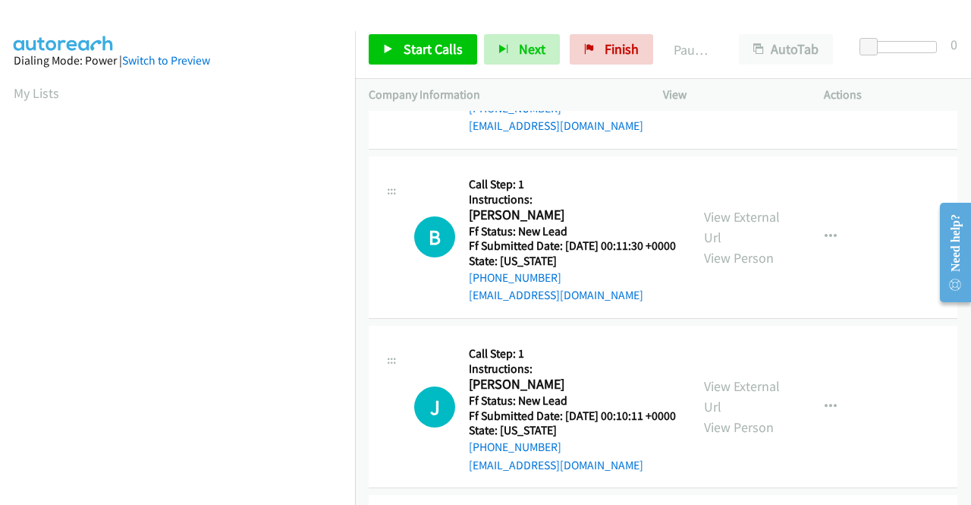
scroll to position [303, 0]
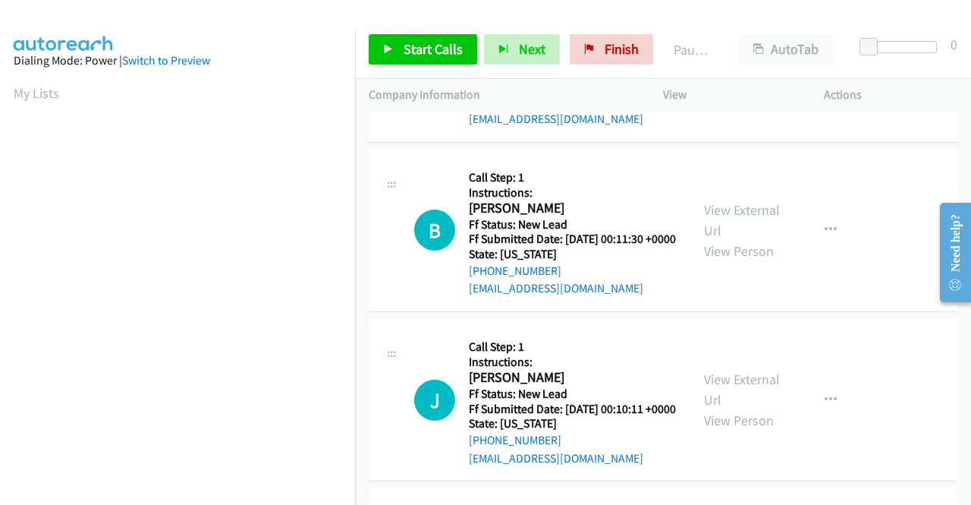
click at [733, 430] on div "View External Url View Person" at bounding box center [743, 399] width 79 height 61
click at [736, 408] on link "View External Url" at bounding box center [742, 389] width 76 height 38
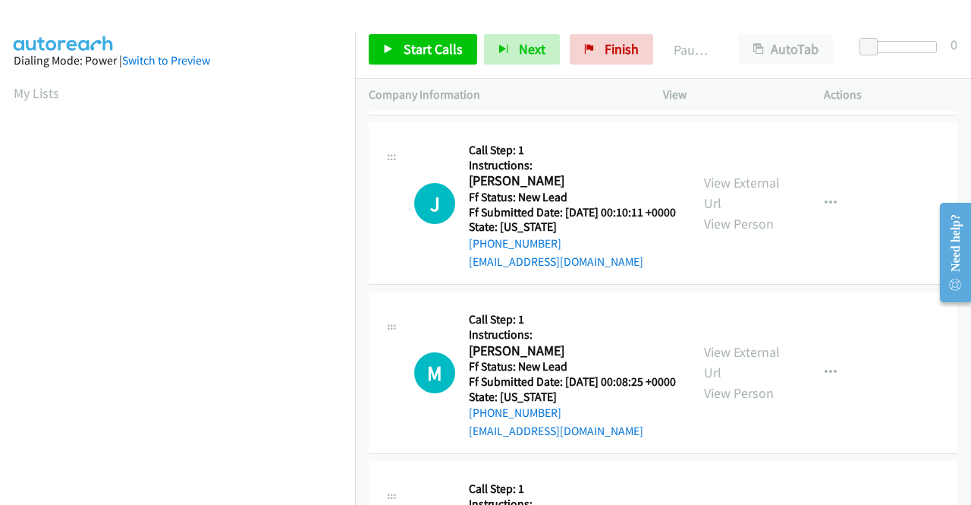
scroll to position [531, 0]
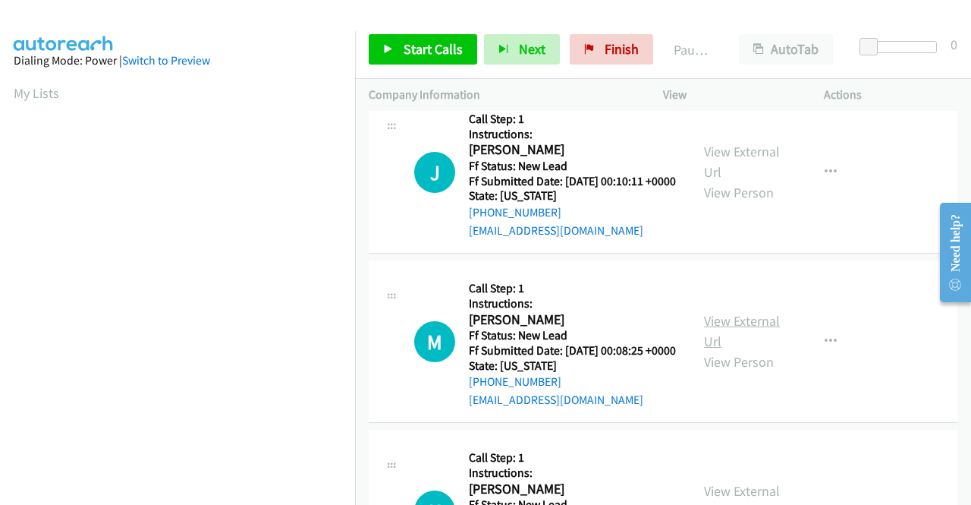
click at [731, 350] on link "View External Url" at bounding box center [742, 331] width 76 height 38
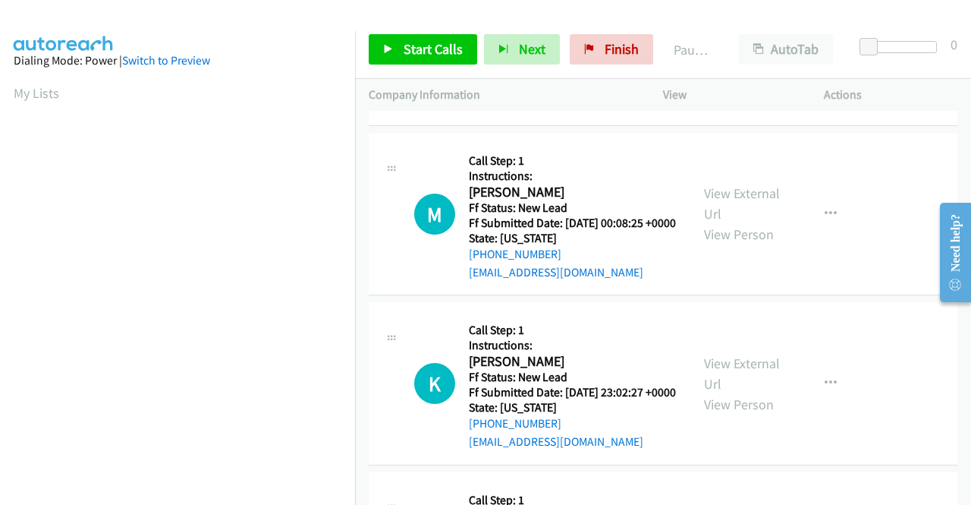
scroll to position [683, 0]
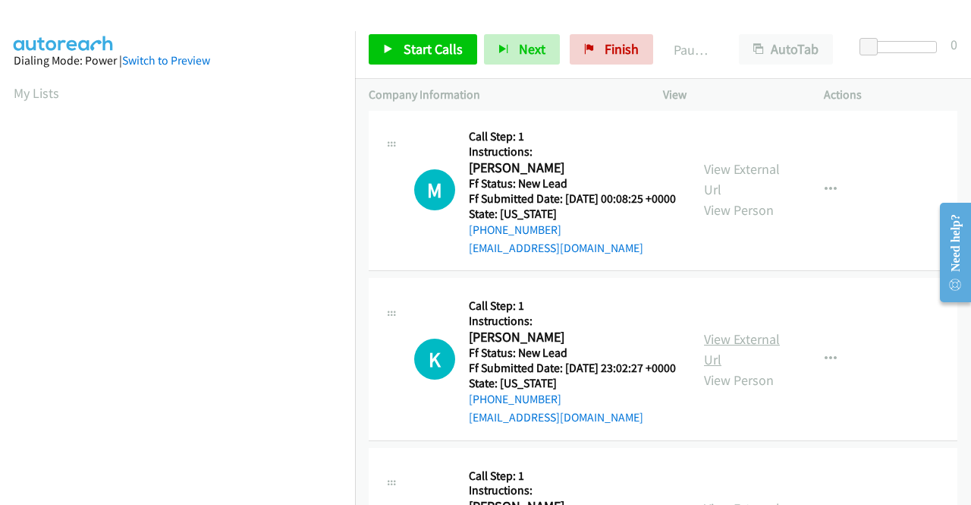
click at [732, 368] on link "View External Url" at bounding box center [742, 349] width 76 height 38
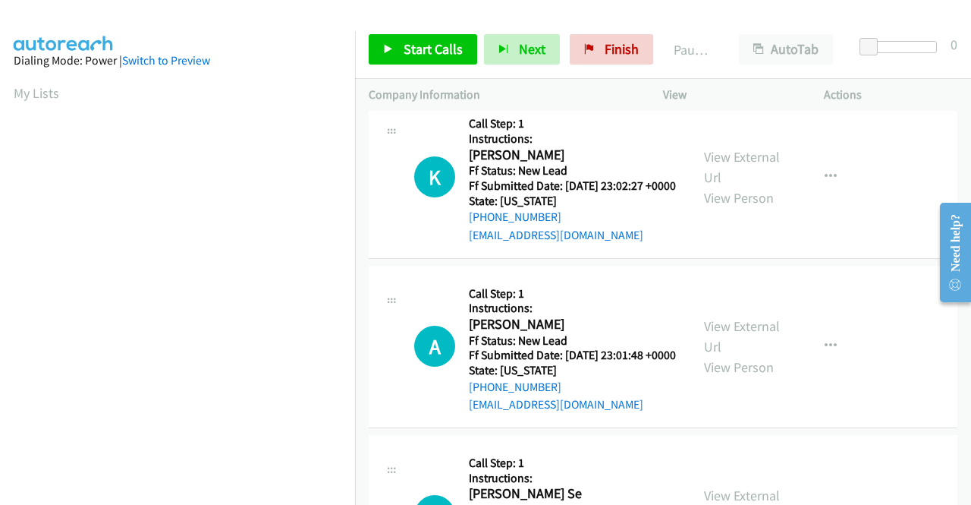
scroll to position [835, 0]
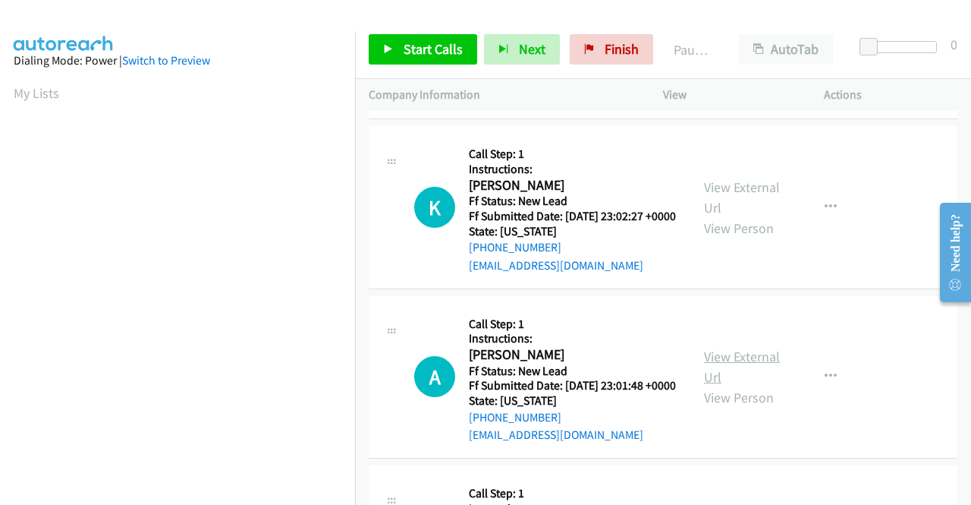
click at [769, 385] on link "View External Url" at bounding box center [742, 366] width 76 height 38
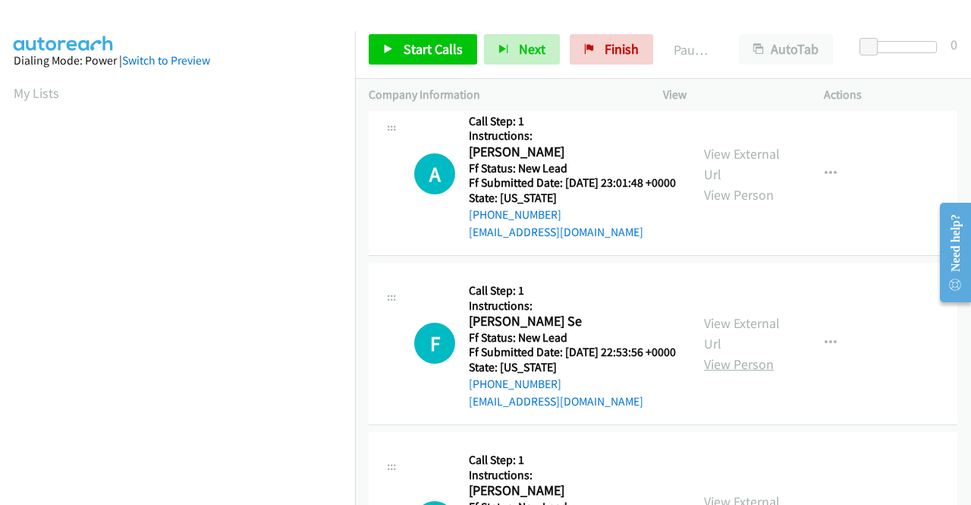
scroll to position [1062, 0]
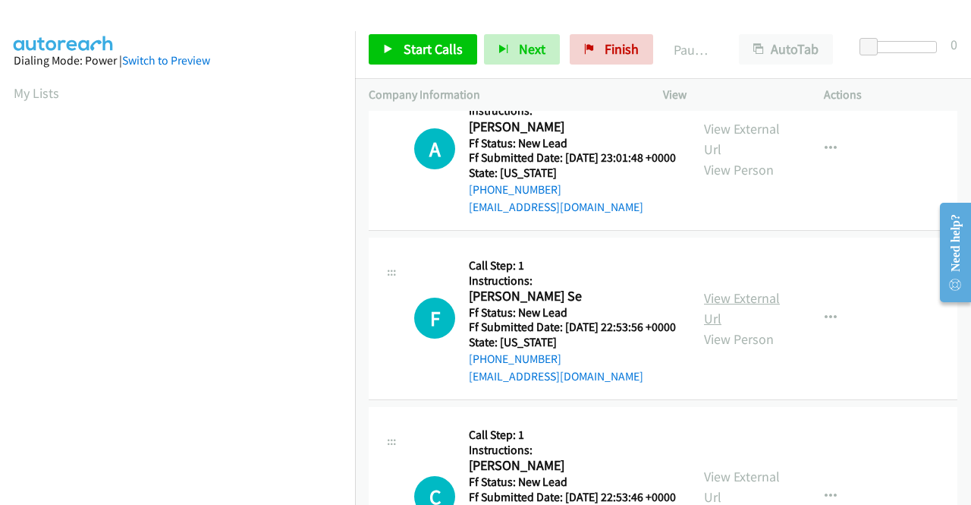
click at [731, 327] on link "View External Url" at bounding box center [742, 308] width 76 height 38
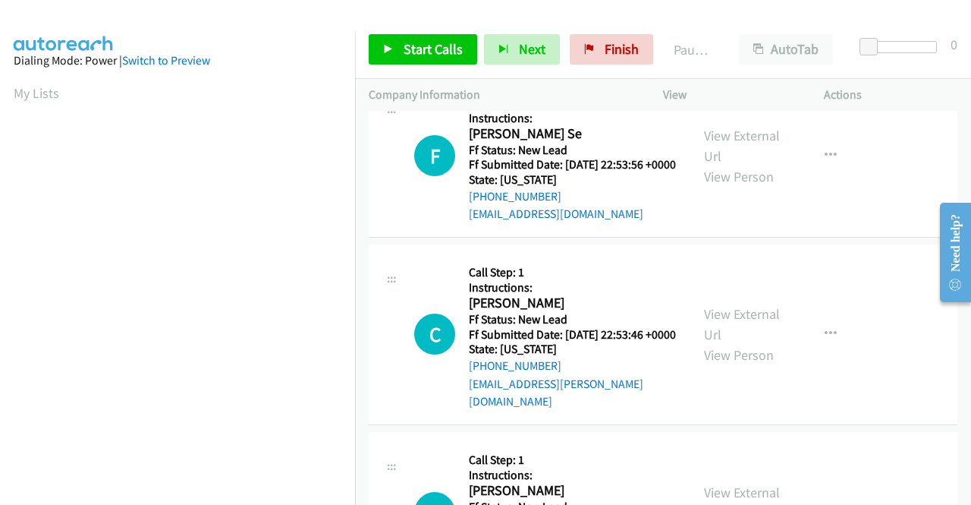
scroll to position [1290, 0]
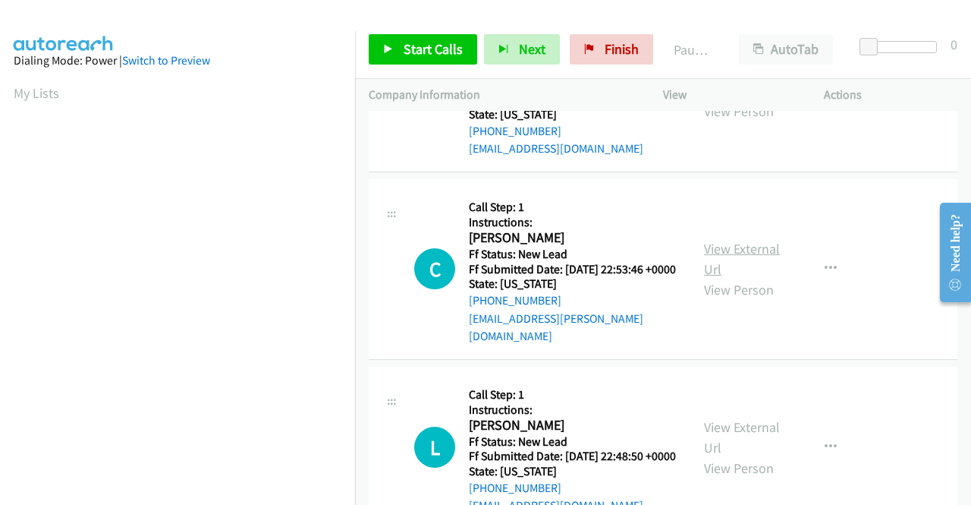
click at [733, 278] on link "View External Url" at bounding box center [742, 259] width 76 height 38
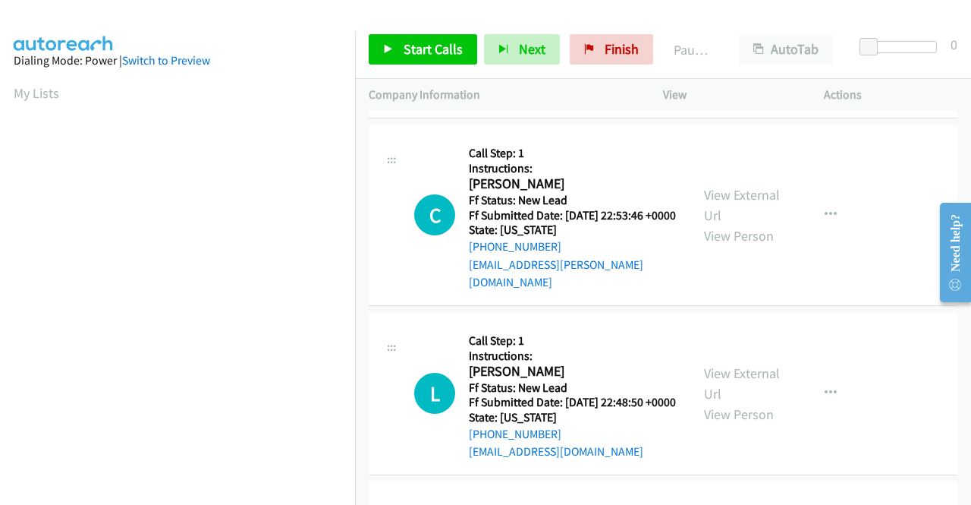
scroll to position [1366, 0]
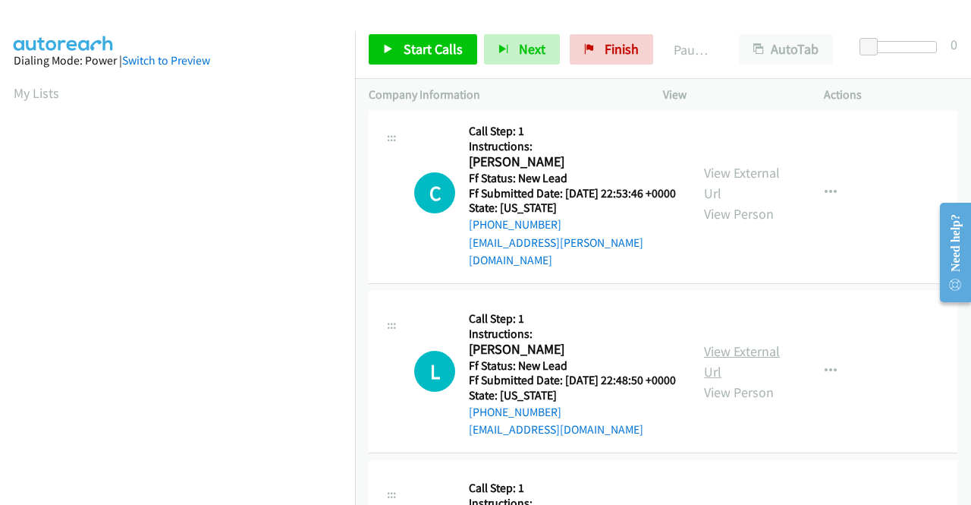
click at [729, 380] on link "View External Url" at bounding box center [742, 361] width 76 height 38
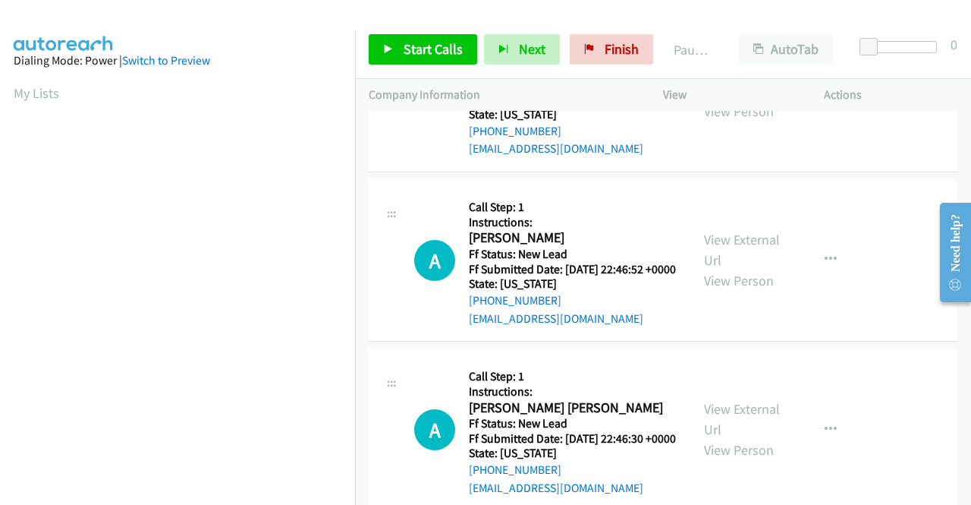
scroll to position [1669, 0]
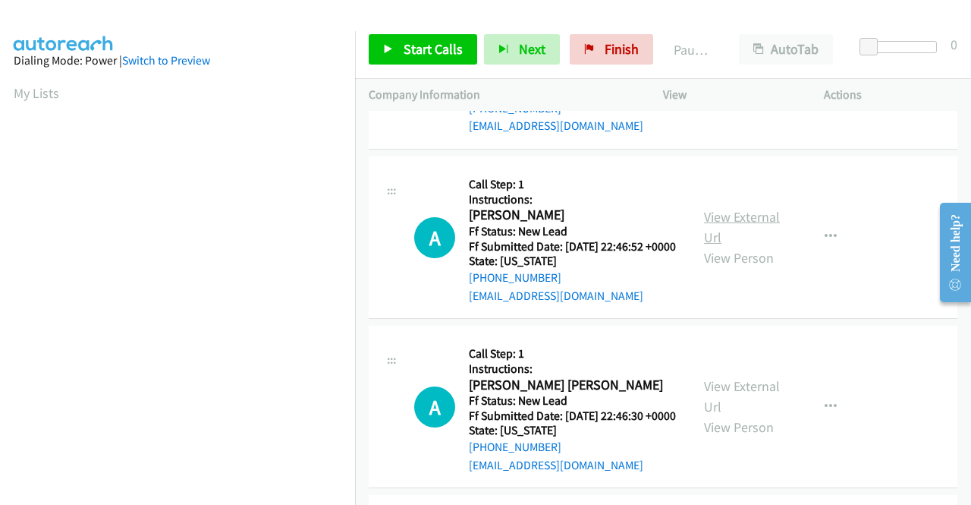
click at [728, 246] on link "View External Url" at bounding box center [742, 227] width 76 height 38
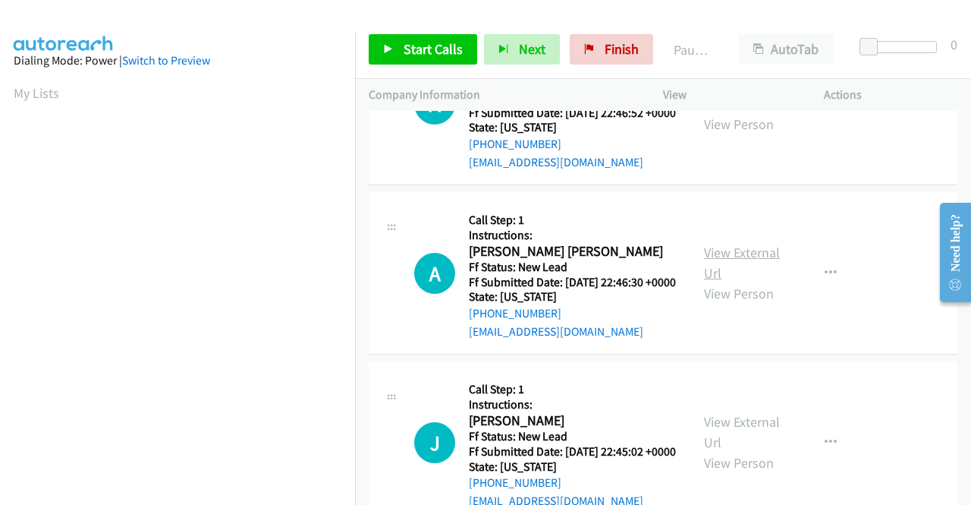
scroll to position [1821, 0]
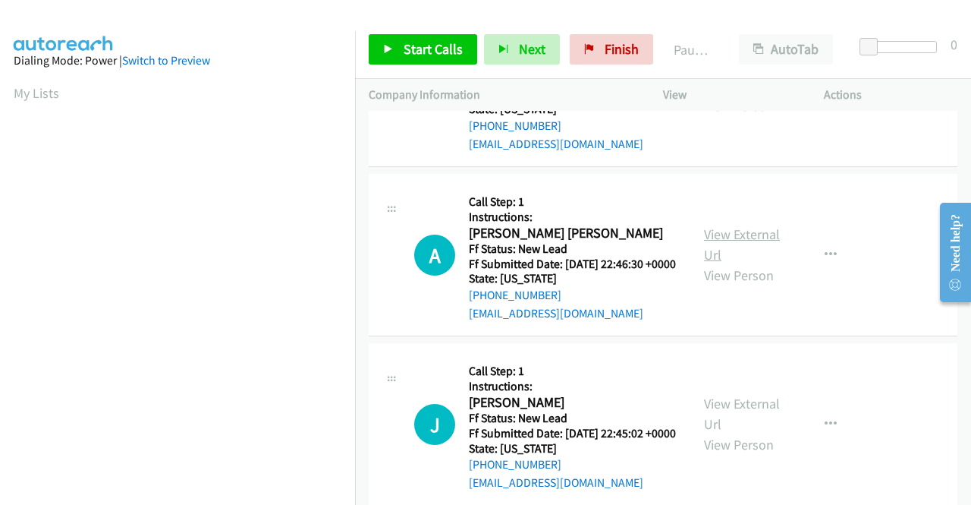
click at [726, 263] on link "View External Url" at bounding box center [742, 244] width 76 height 38
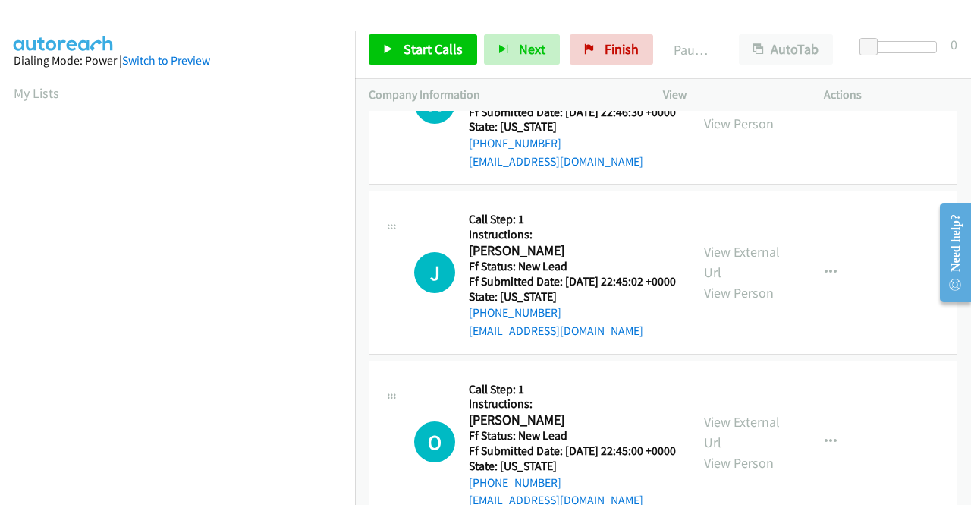
scroll to position [2048, 0]
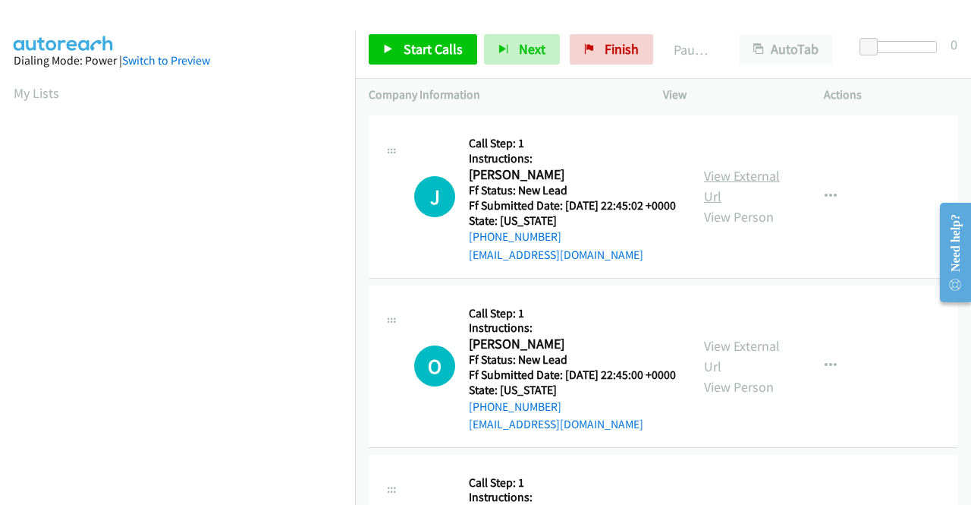
click at [734, 205] on link "View External Url" at bounding box center [742, 186] width 76 height 38
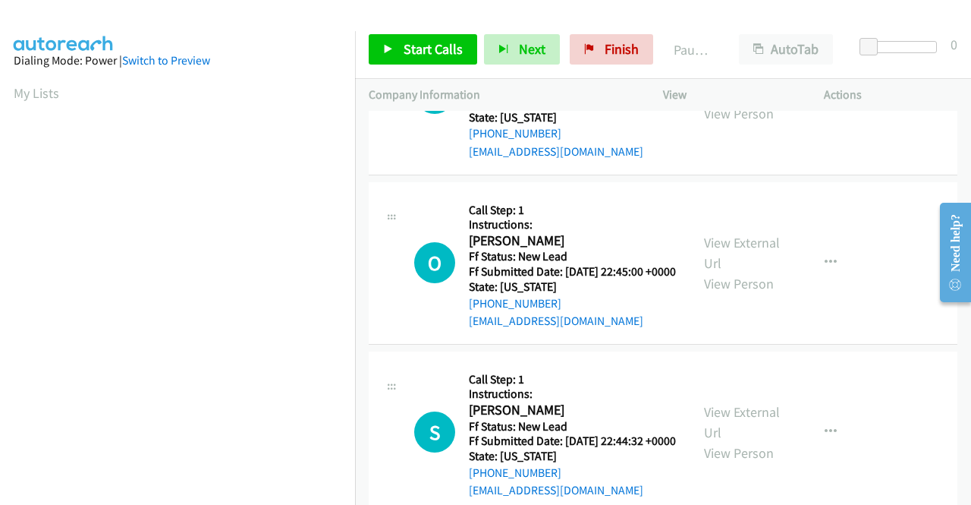
scroll to position [2200, 0]
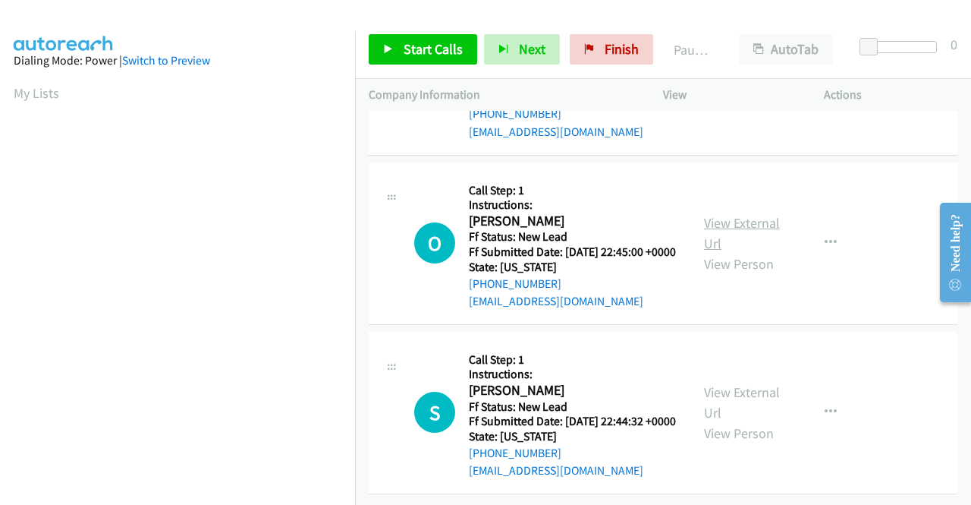
click at [735, 252] on link "View External Url" at bounding box center [742, 233] width 76 height 38
click at [734, 404] on link "View External Url" at bounding box center [742, 402] width 76 height 38
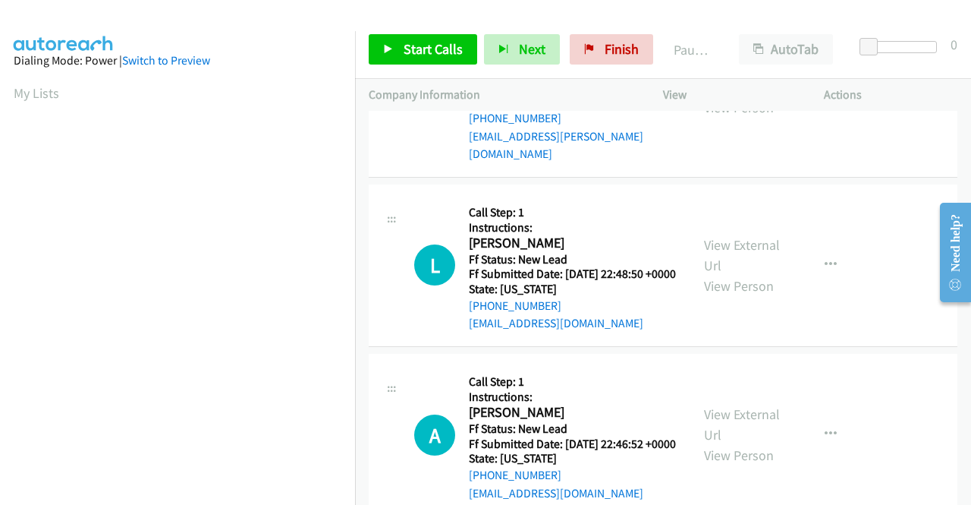
scroll to position [0, 0]
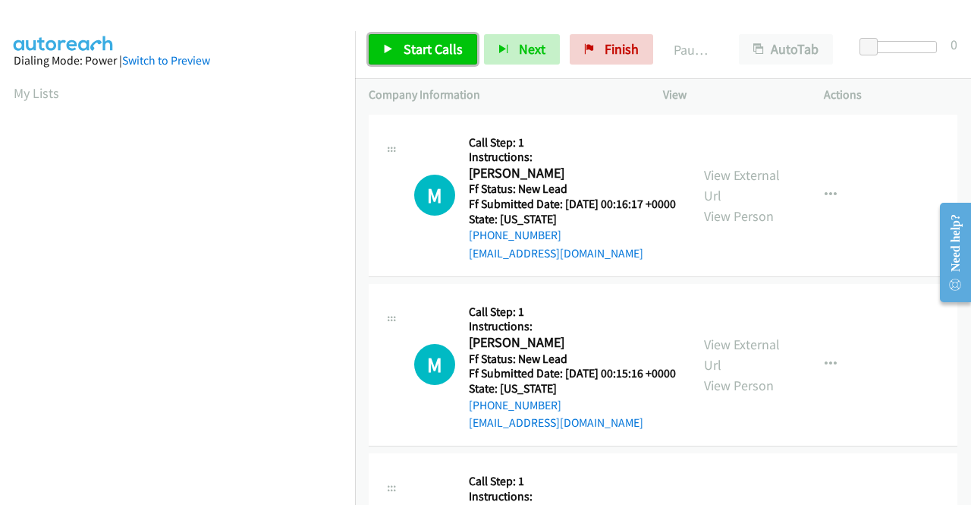
click at [432, 40] on span "Start Calls" at bounding box center [433, 48] width 59 height 17
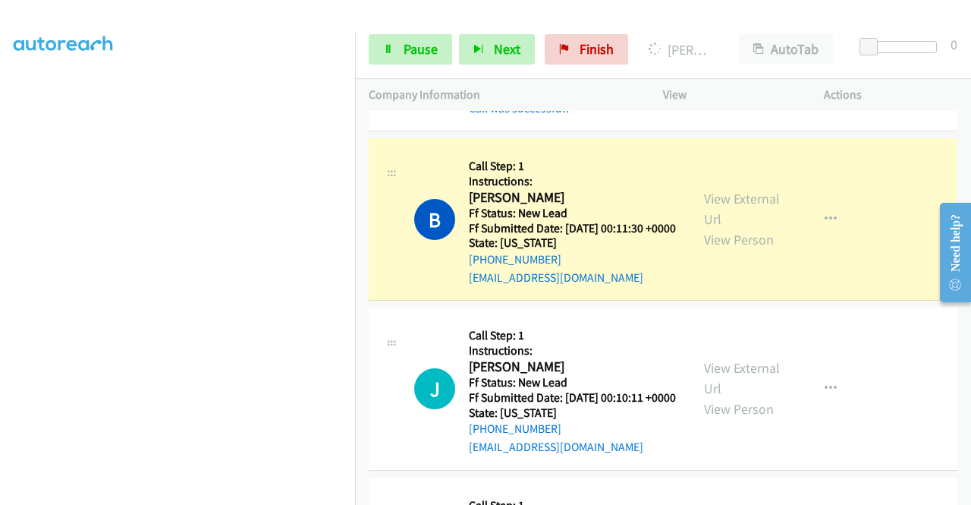
scroll to position [346, 0]
click at [426, 55] on span "Pause" at bounding box center [421, 48] width 34 height 17
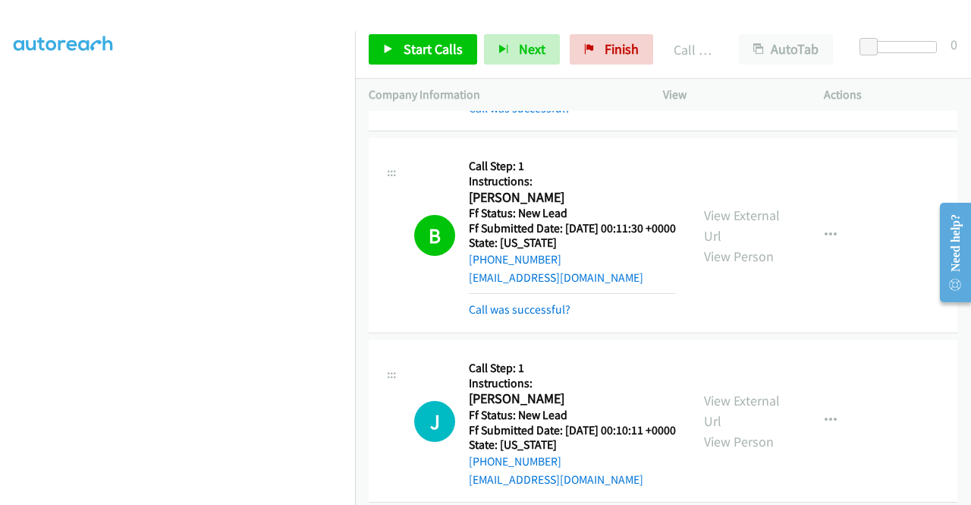
click at [429, 34] on div "Start Calls Pause Next Finish Call Completed AutoTab AutoTab 0" at bounding box center [663, 49] width 616 height 58
click at [429, 34] on link "Start Calls" at bounding box center [423, 49] width 108 height 30
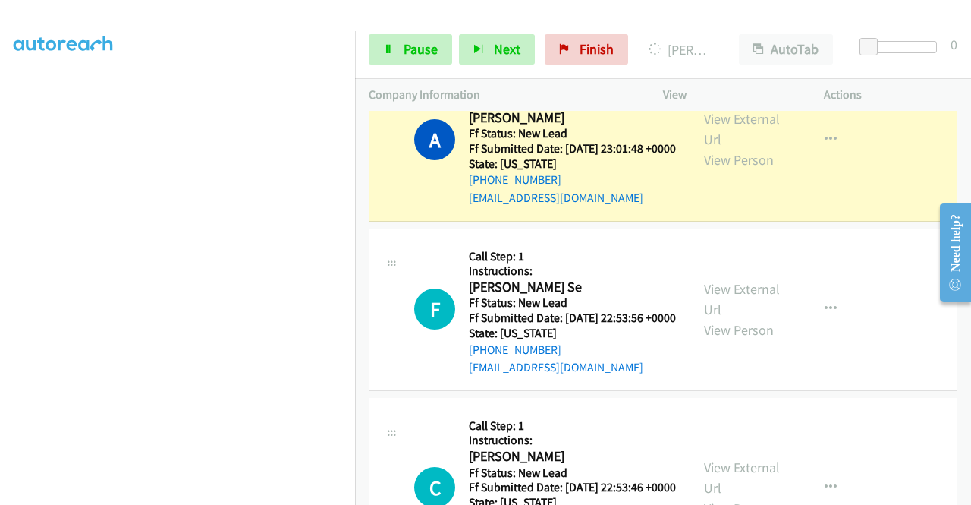
scroll to position [1290, 0]
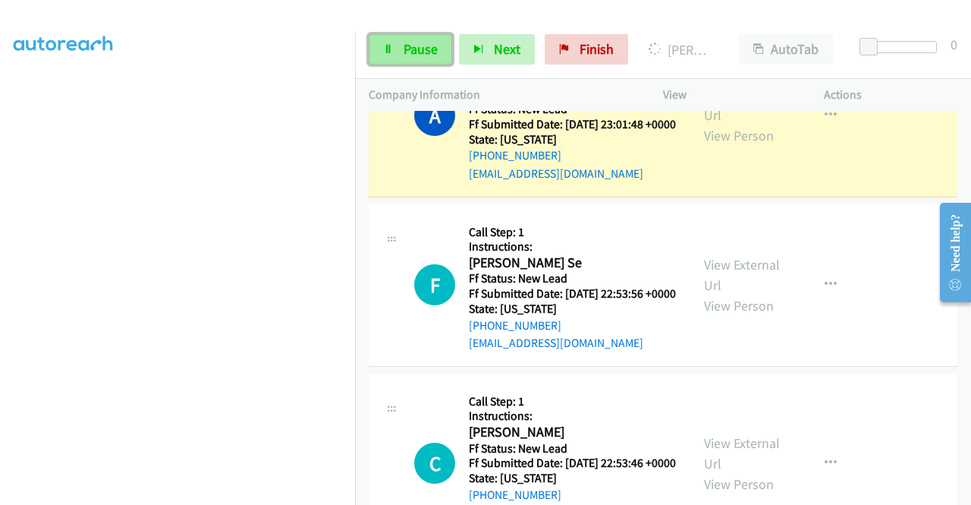
click at [413, 52] on span "Pause" at bounding box center [421, 48] width 34 height 17
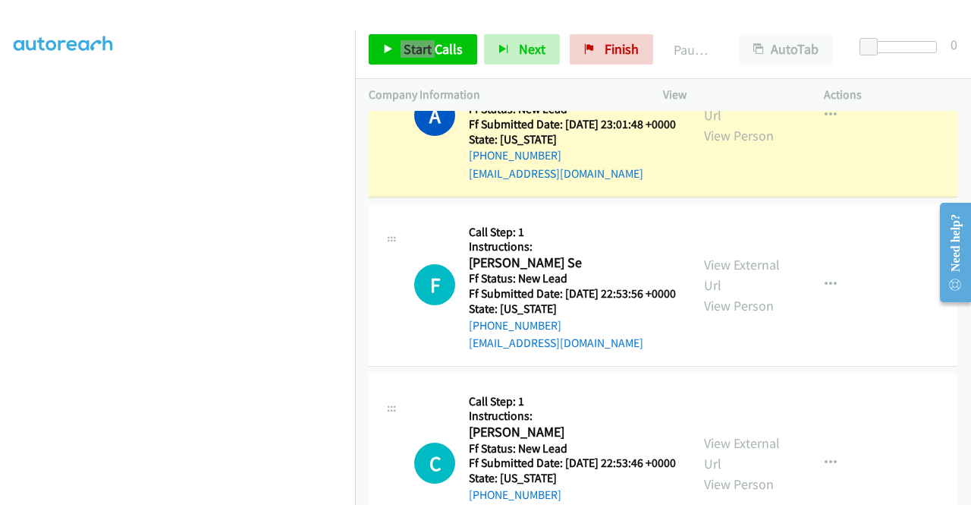
scroll to position [0, 0]
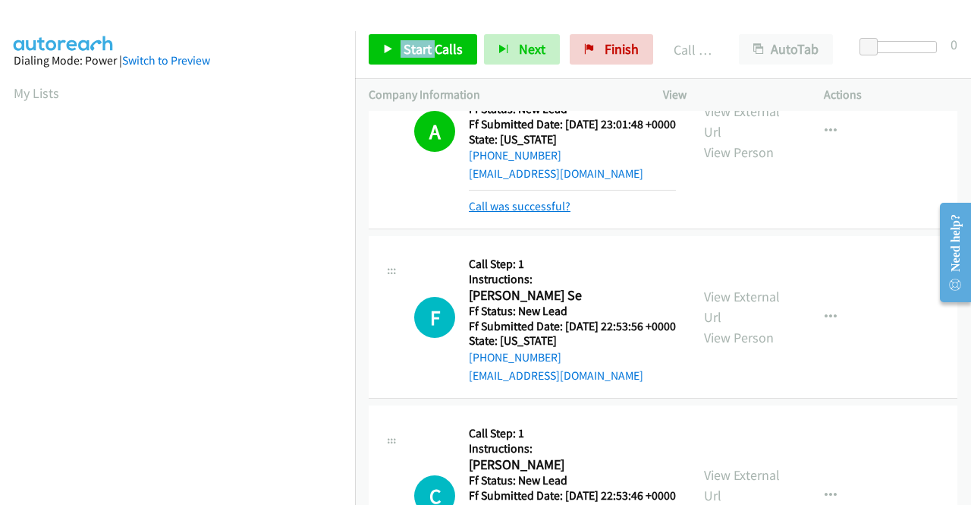
click at [487, 213] on link "Call was successful?" at bounding box center [520, 206] width 102 height 14
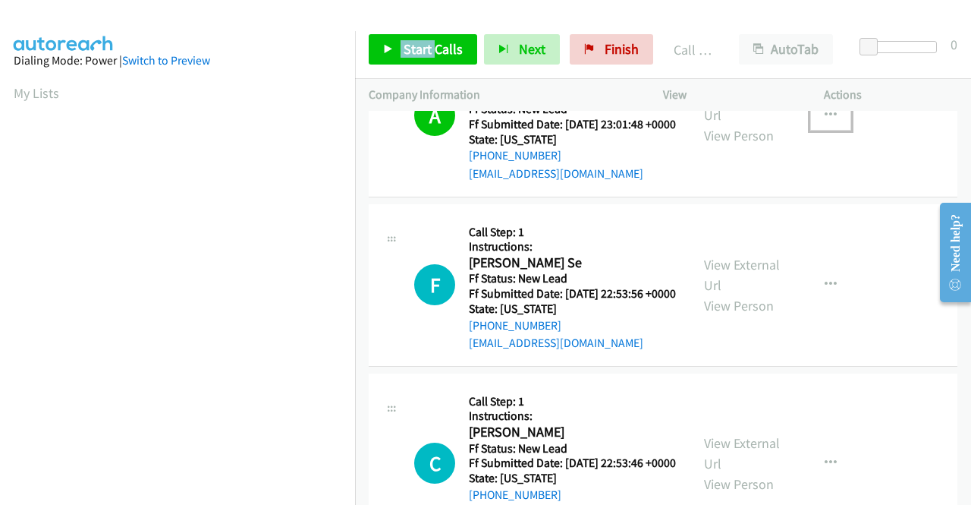
click at [816, 130] on button "button" at bounding box center [830, 115] width 41 height 30
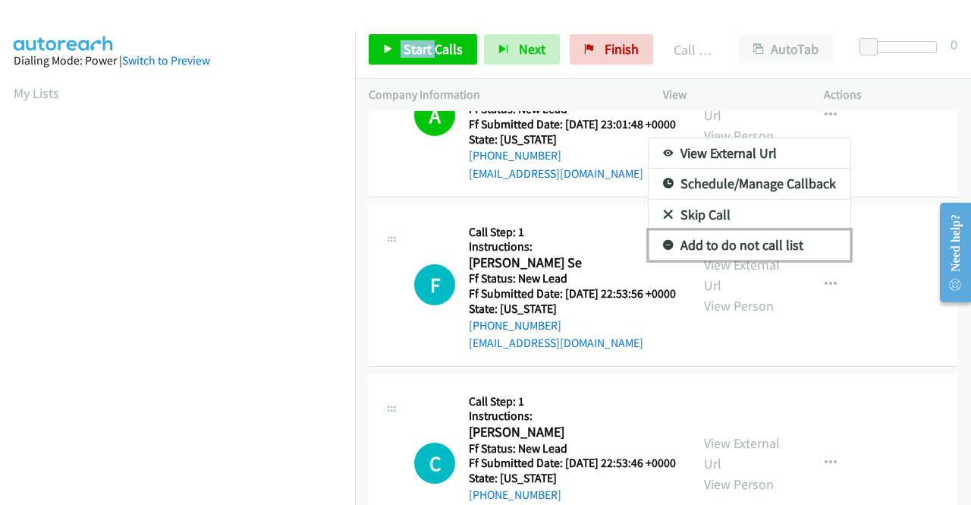
click at [735, 260] on link "Add to do not call list" at bounding box center [750, 245] width 202 height 30
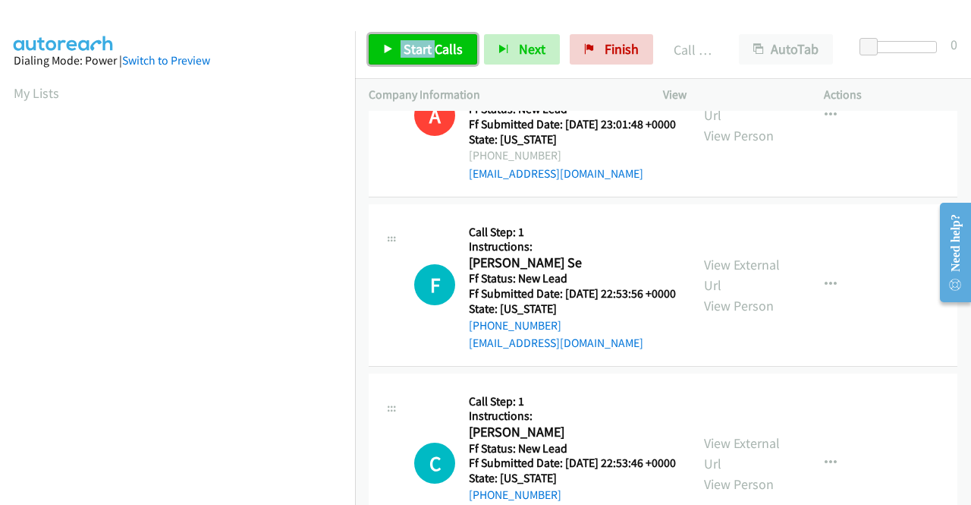
click at [432, 54] on span "Start Calls" at bounding box center [433, 48] width 59 height 17
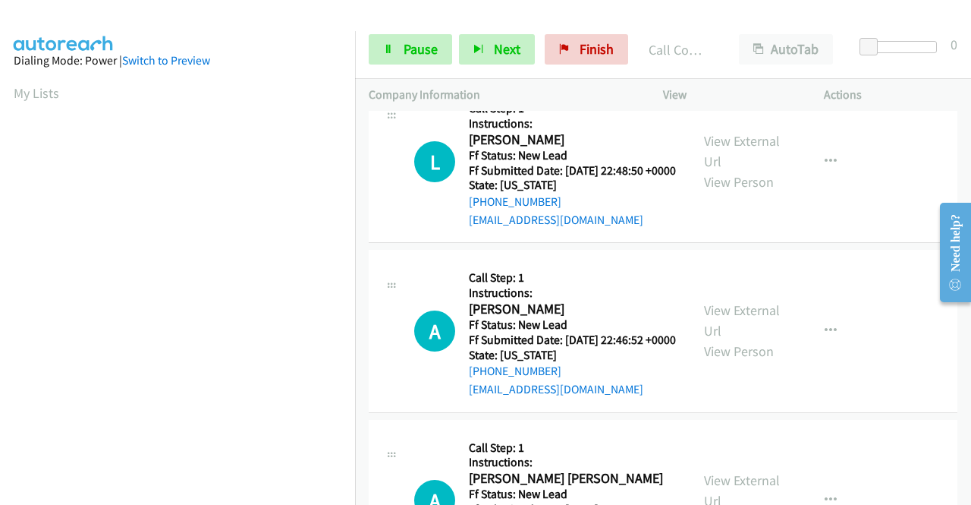
scroll to position [1821, 0]
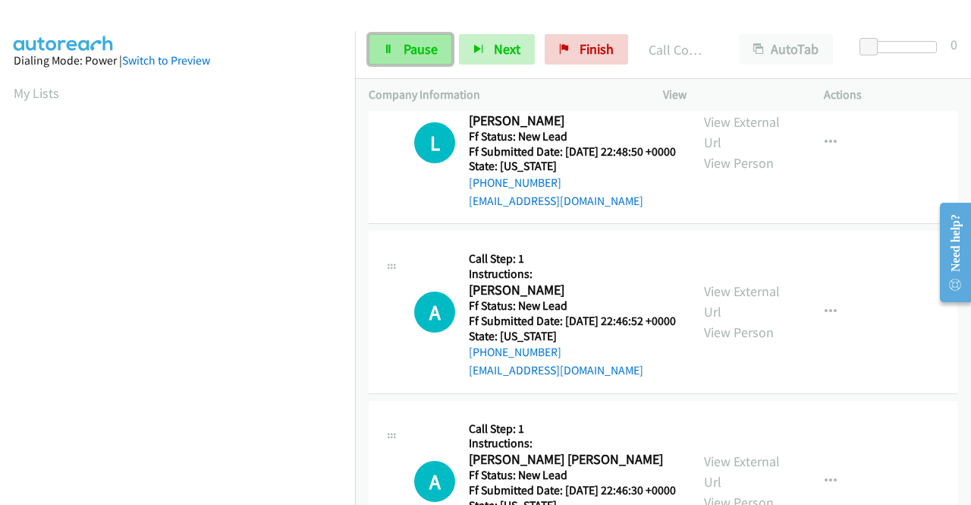
click at [404, 56] on span "Pause" at bounding box center [421, 48] width 34 height 17
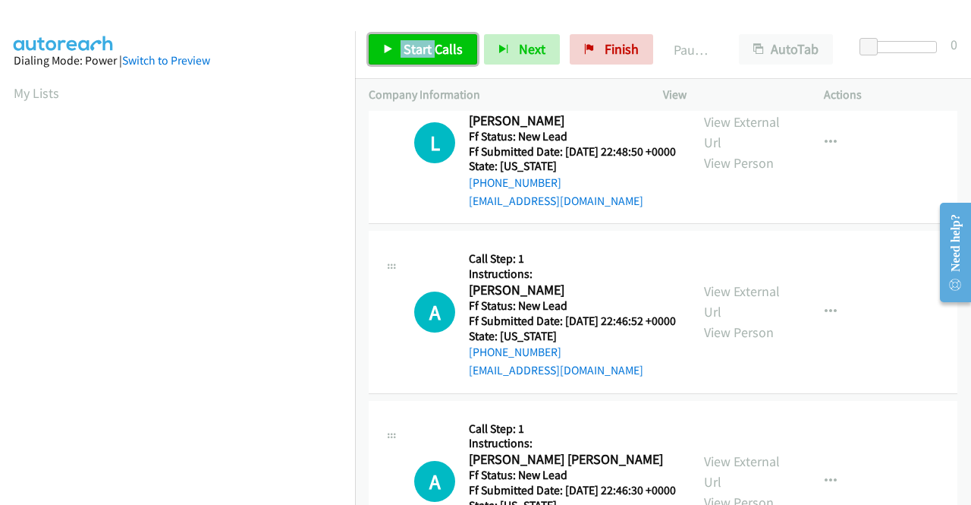
click at [404, 56] on span "Start Calls" at bounding box center [433, 48] width 59 height 17
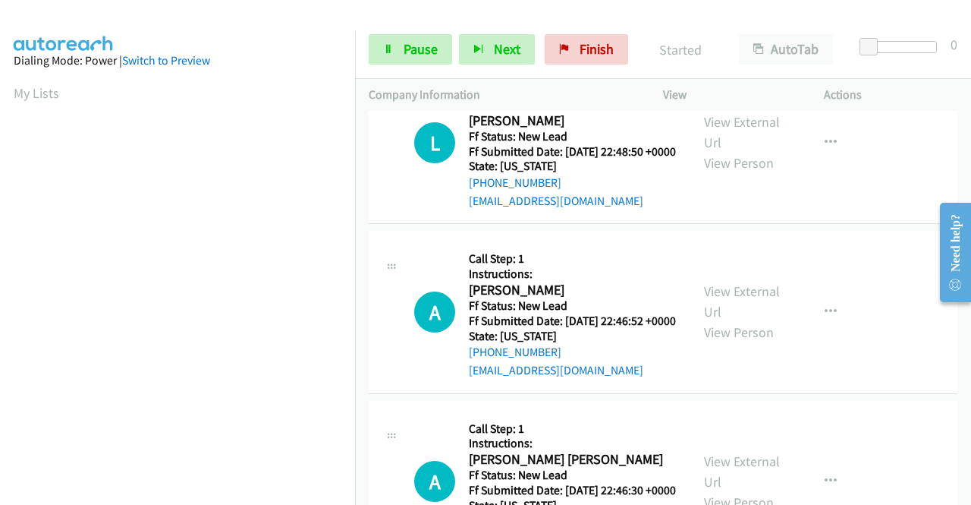
scroll to position [1897, 0]
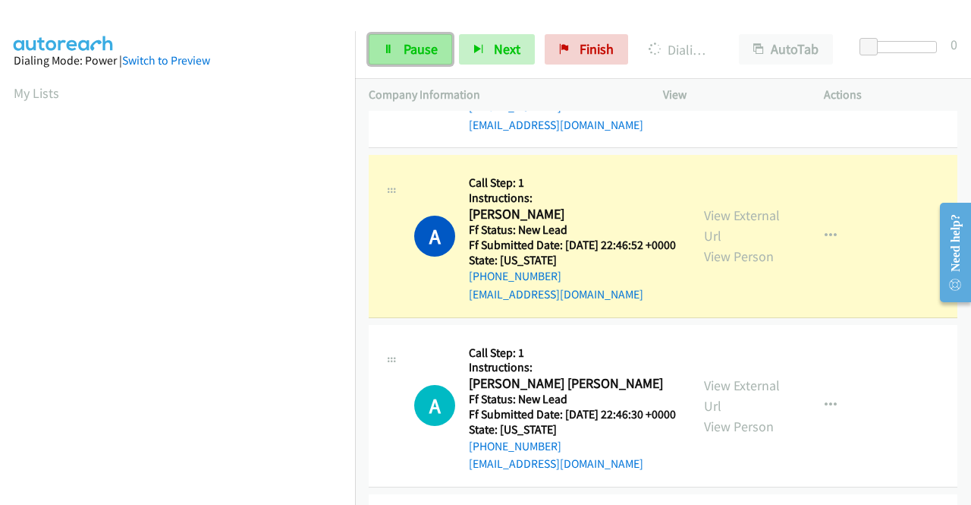
click at [424, 49] on span "Pause" at bounding box center [421, 48] width 34 height 17
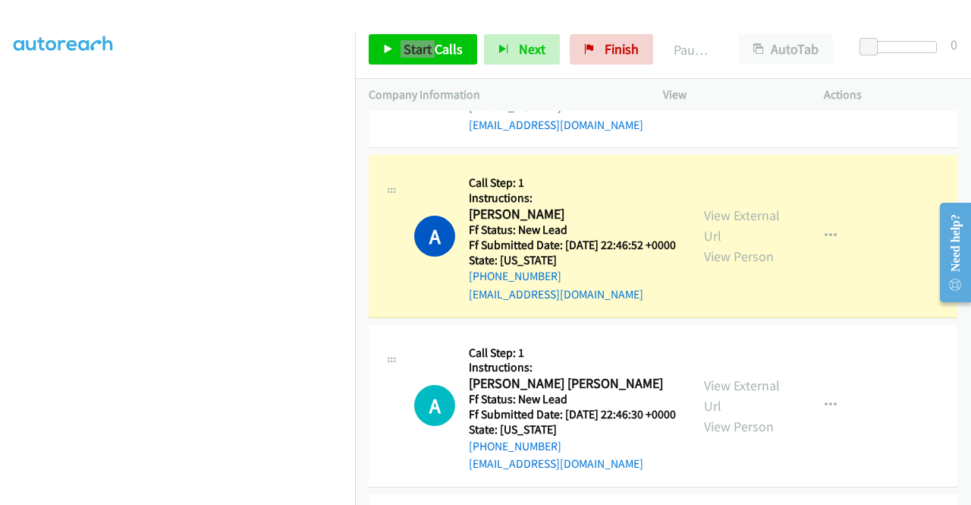
scroll to position [0, 0]
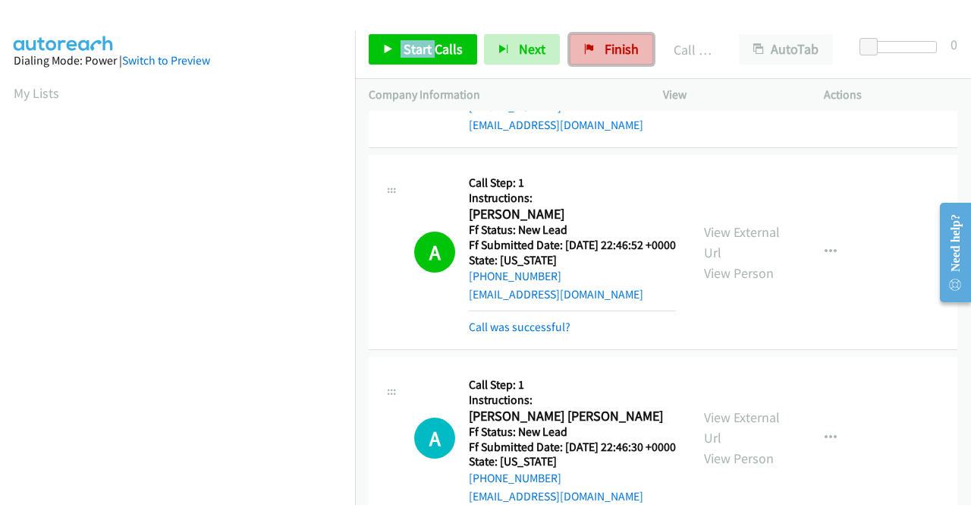
click at [606, 50] on span "Finish" at bounding box center [622, 48] width 34 height 17
